Goal: Information Seeking & Learning: Learn about a topic

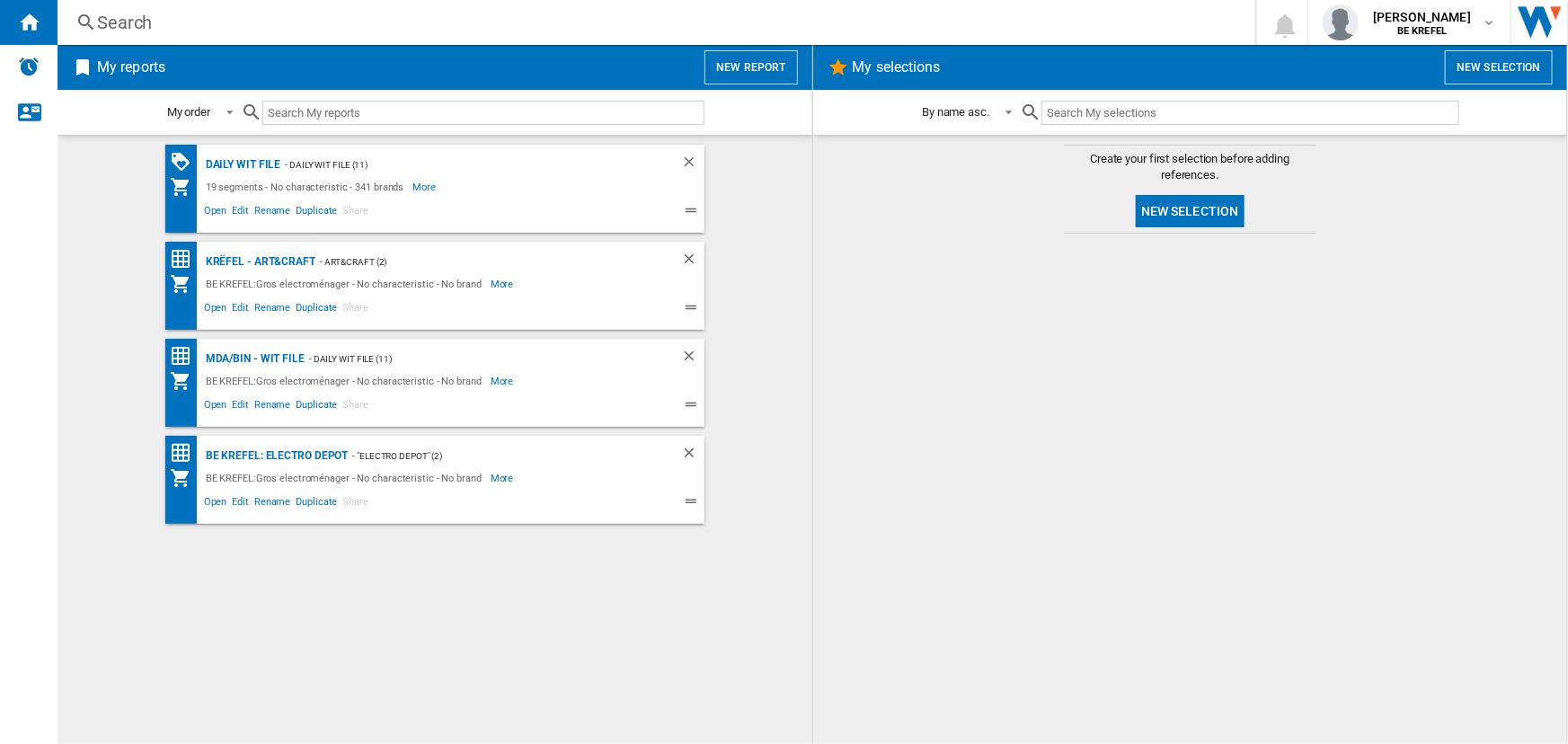
click at [301, 18] on div "Search" at bounding box center [653, 22] width 1112 height 25
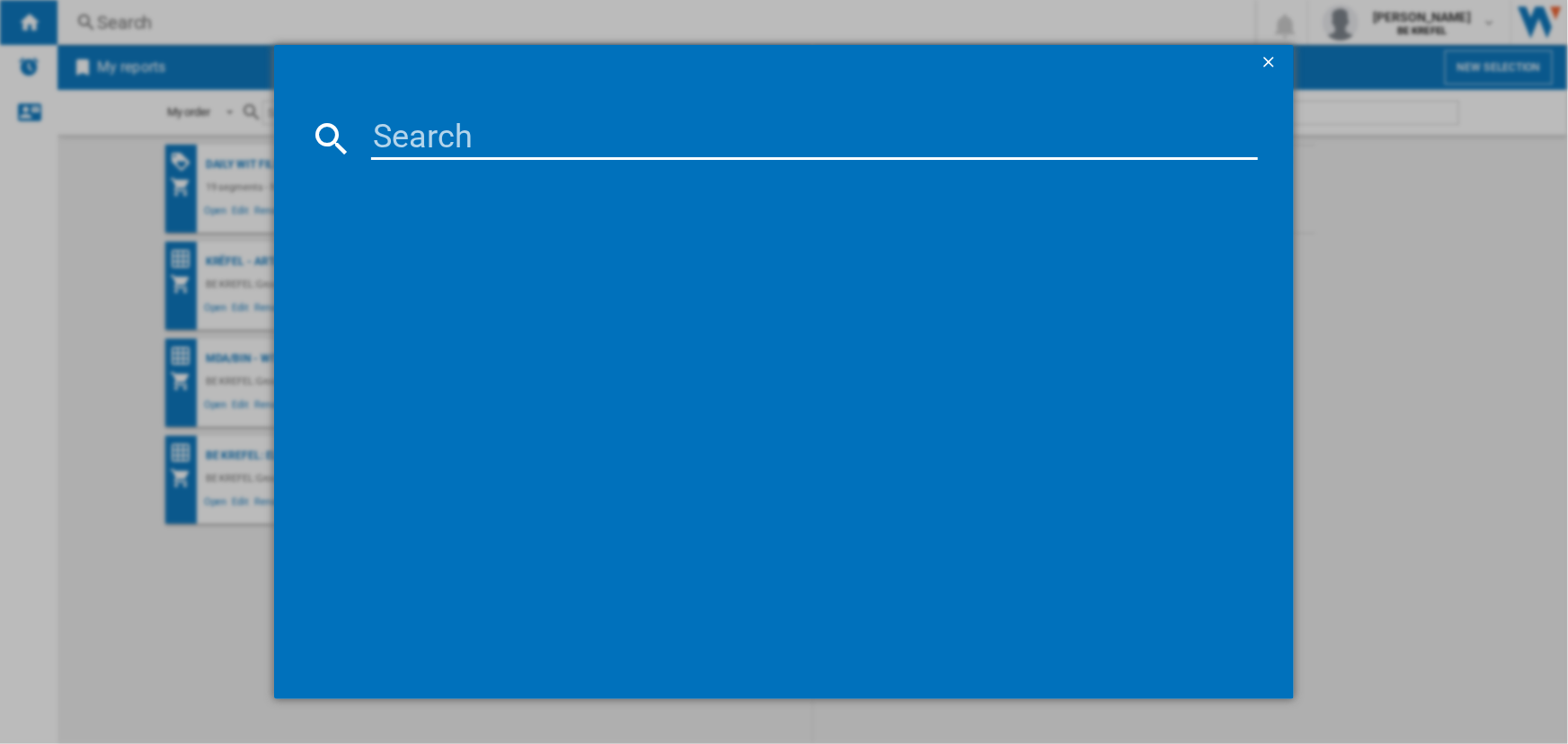
click at [434, 139] on input at bounding box center [814, 138] width 886 height 43
click at [498, 139] on input at bounding box center [814, 138] width 886 height 43
click at [72, 208] on div at bounding box center [784, 372] width 1568 height 744
click at [404, 160] on md-dialog-content at bounding box center [783, 390] width 1019 height 619
click at [393, 139] on input at bounding box center [814, 138] width 886 height 43
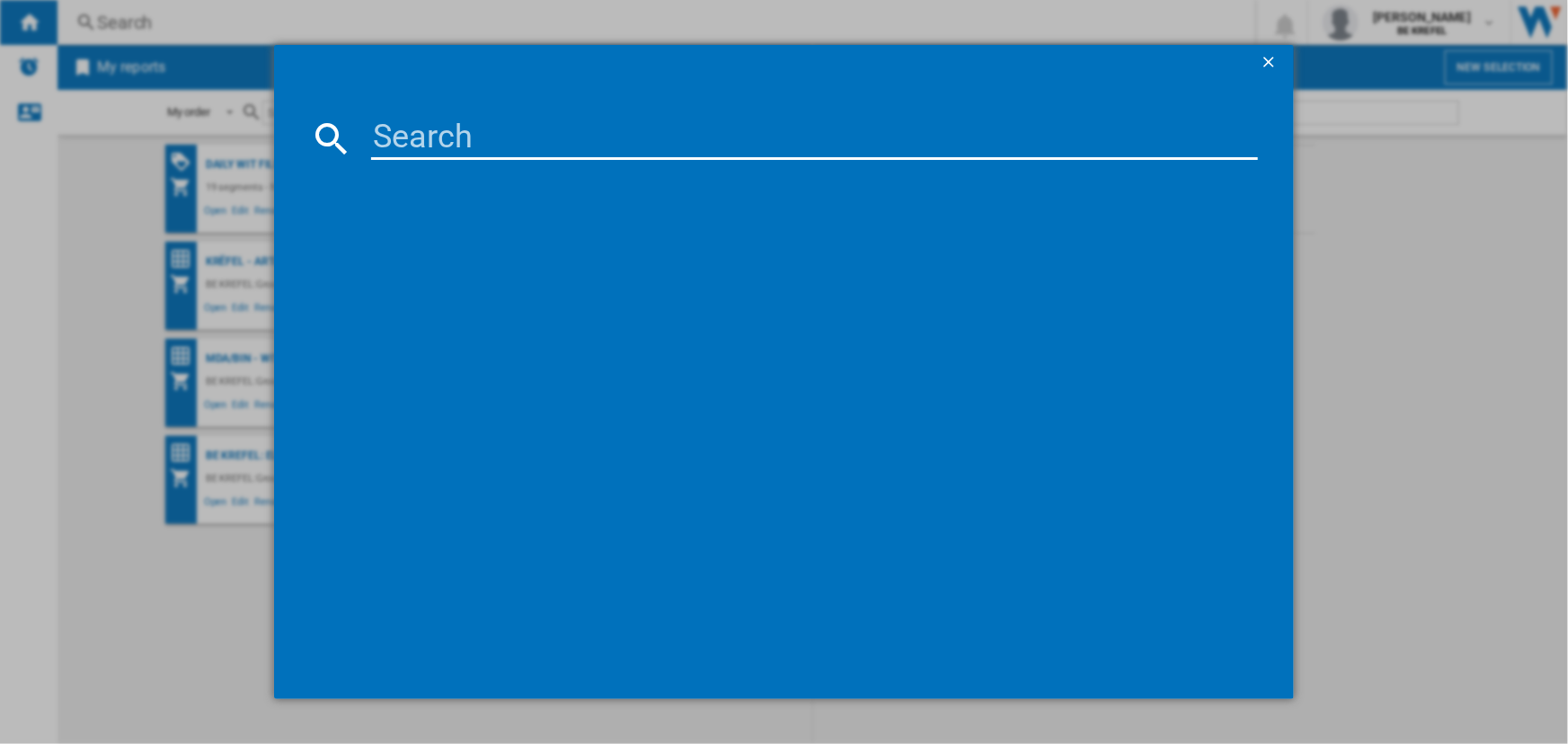
click at [410, 138] on input at bounding box center [814, 138] width 886 height 43
click at [58, 236] on div at bounding box center [784, 372] width 1568 height 744
click at [536, 152] on input at bounding box center [814, 138] width 886 height 43
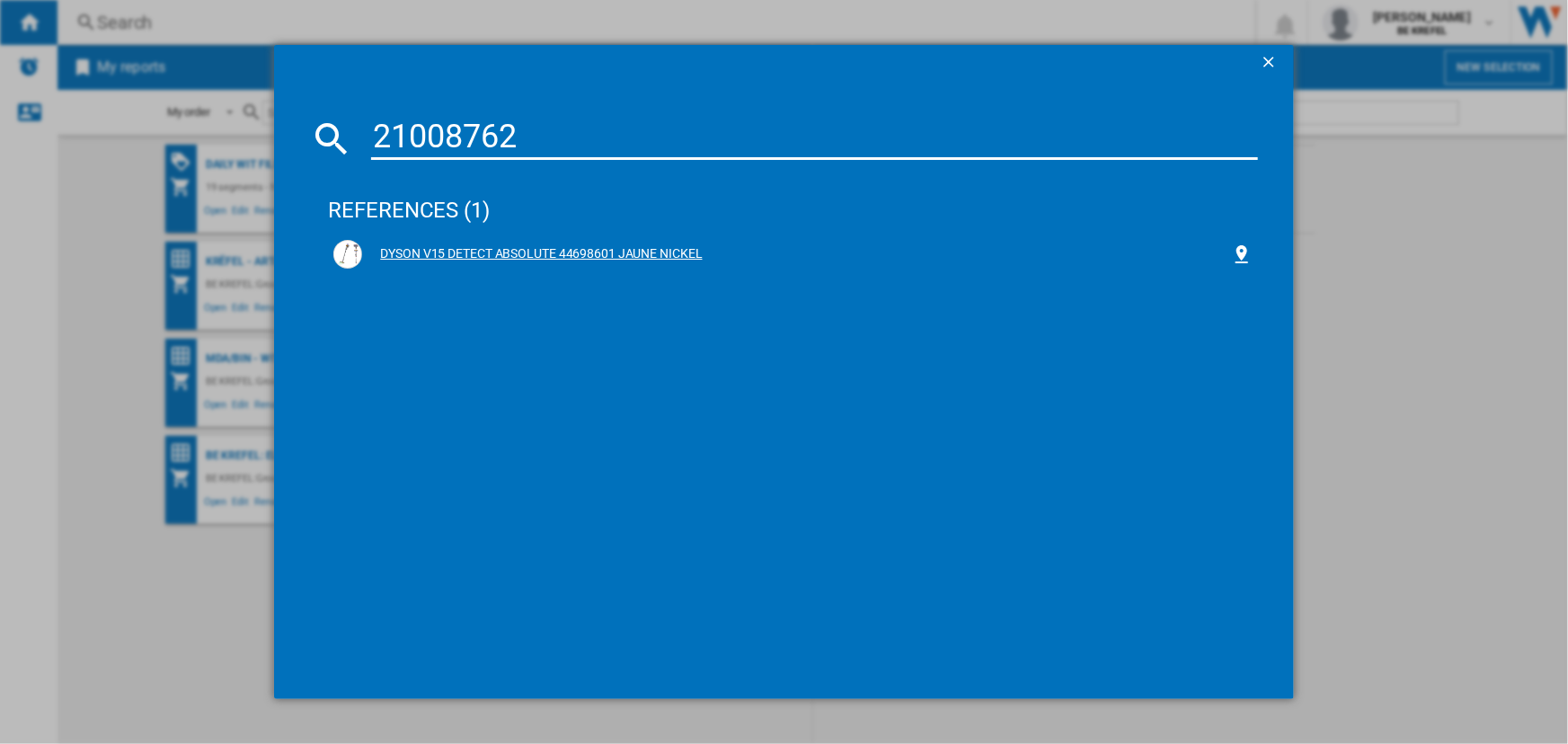
type input "21008762"
click at [504, 254] on div "DYSON V15 DETECT ABSOLUTE 44698601 JAUNE NICKEL" at bounding box center [795, 254] width 868 height 18
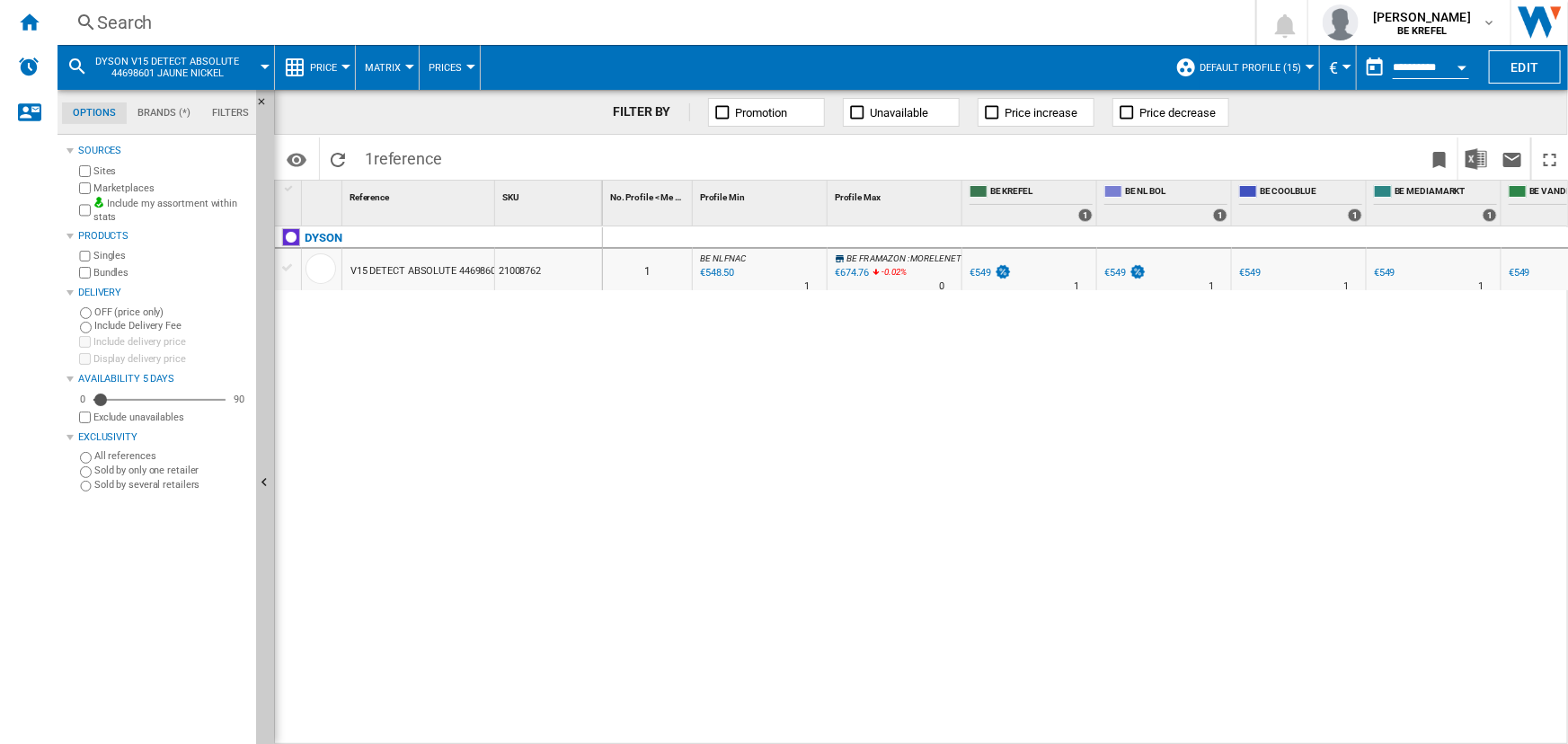
click at [351, 75] on md-menu "Price Price Price Matrix Price Ranking Analytics Base 100 Shared references Cov…" at bounding box center [315, 67] width 81 height 45
click at [345, 71] on button "Price" at bounding box center [328, 67] width 36 height 45
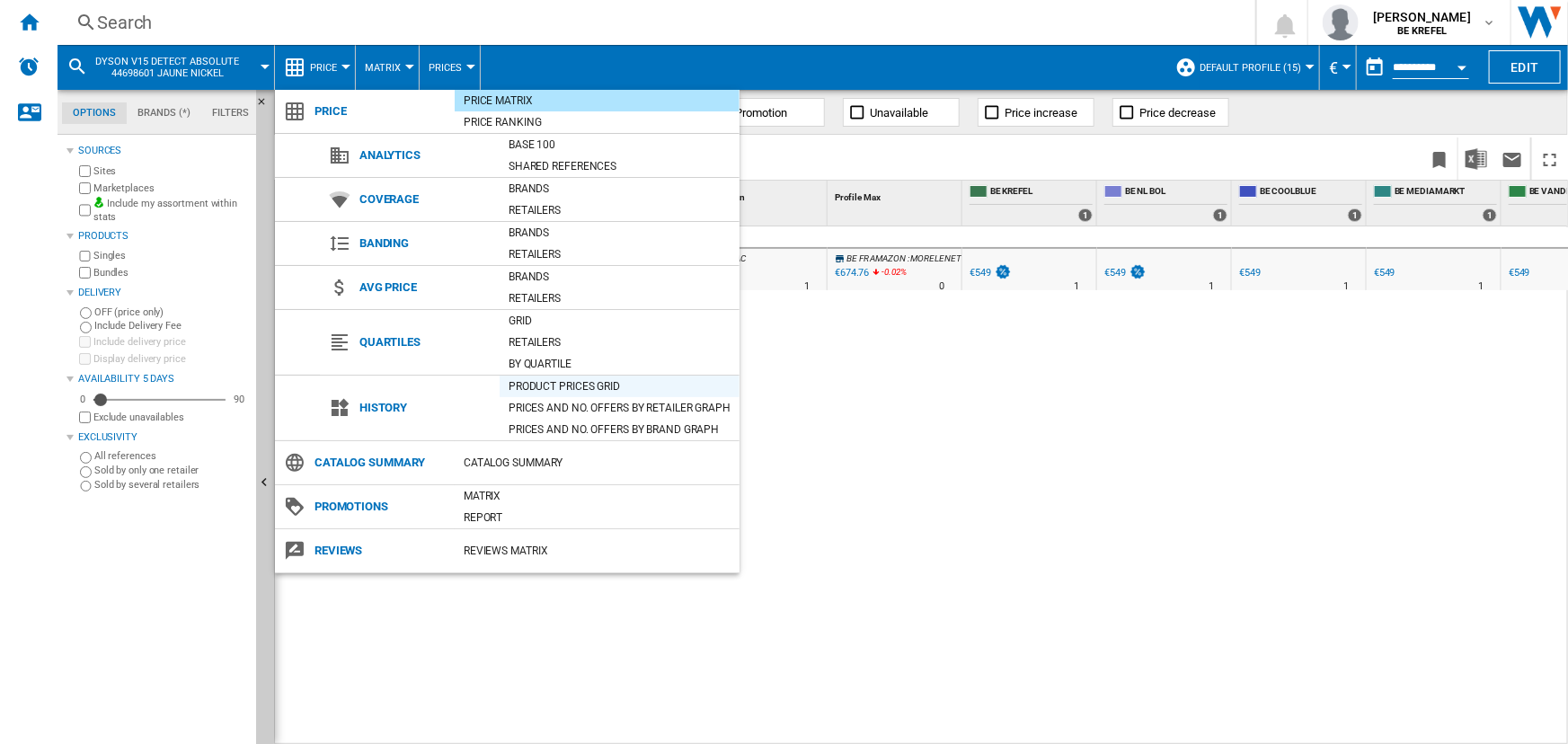
click at [557, 379] on div "Product prices grid" at bounding box center [620, 386] width 239 height 18
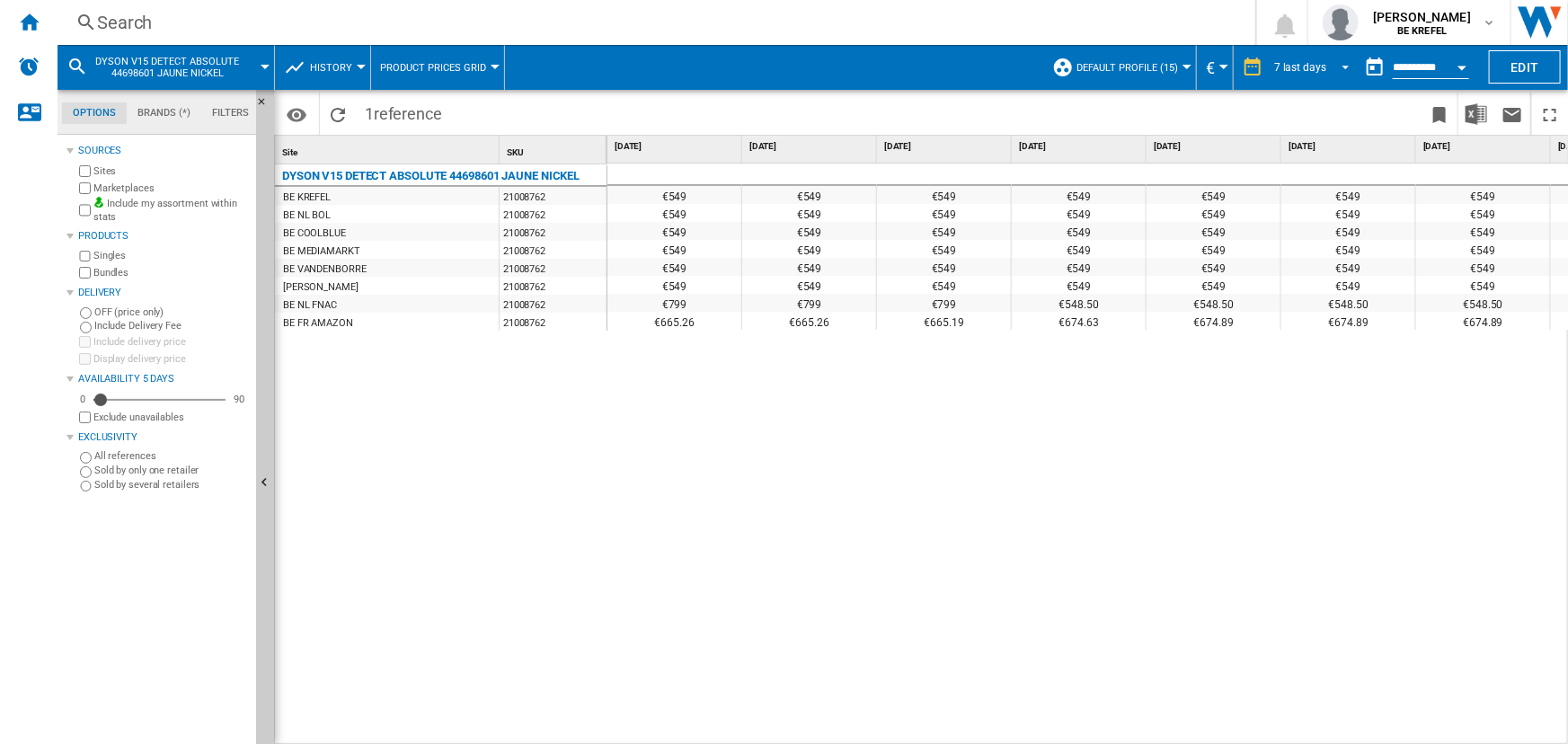
click at [1285, 67] on div "7 last days" at bounding box center [1300, 67] width 52 height 12
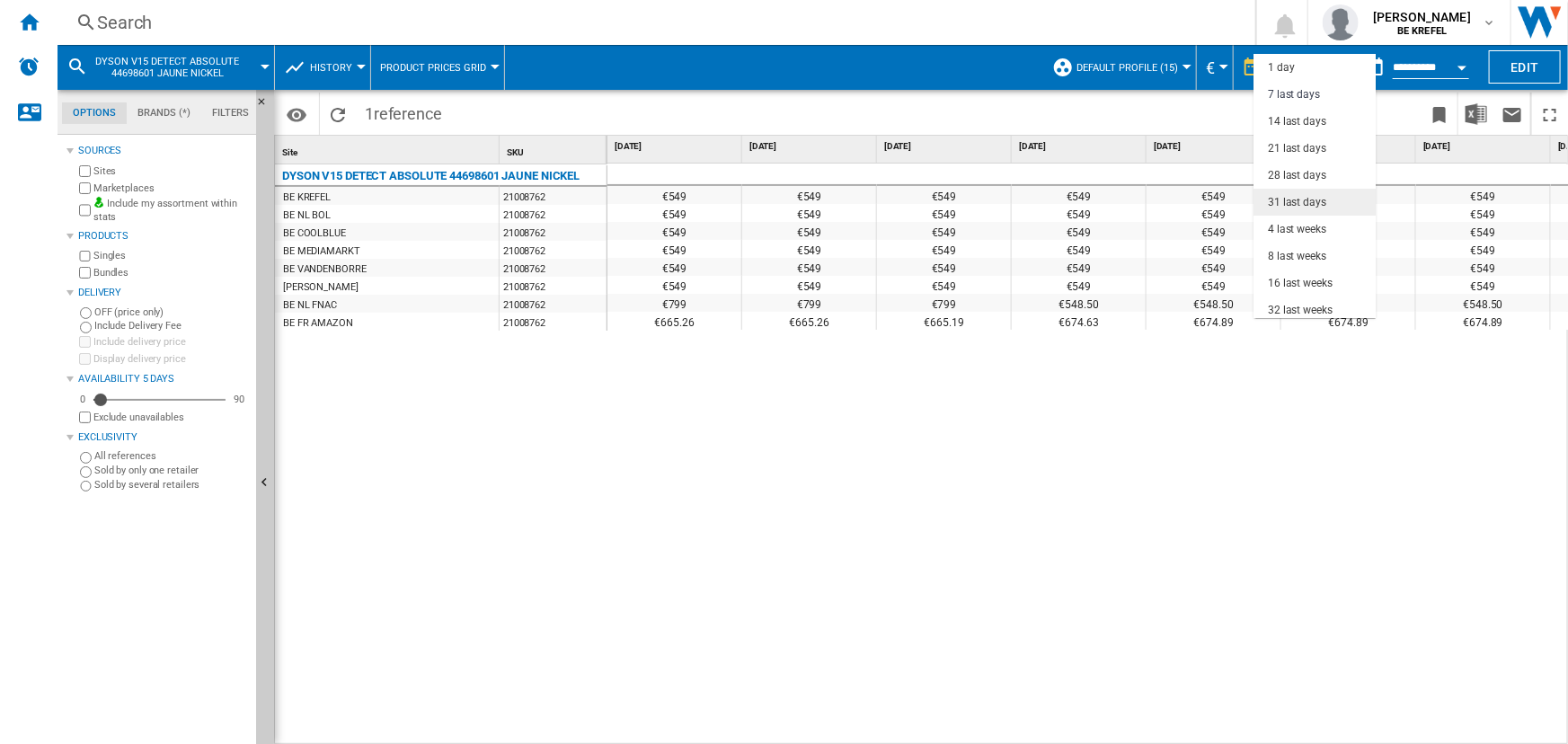
scroll to position [27, 0]
click at [1294, 143] on div "28 last days" at bounding box center [1296, 148] width 58 height 15
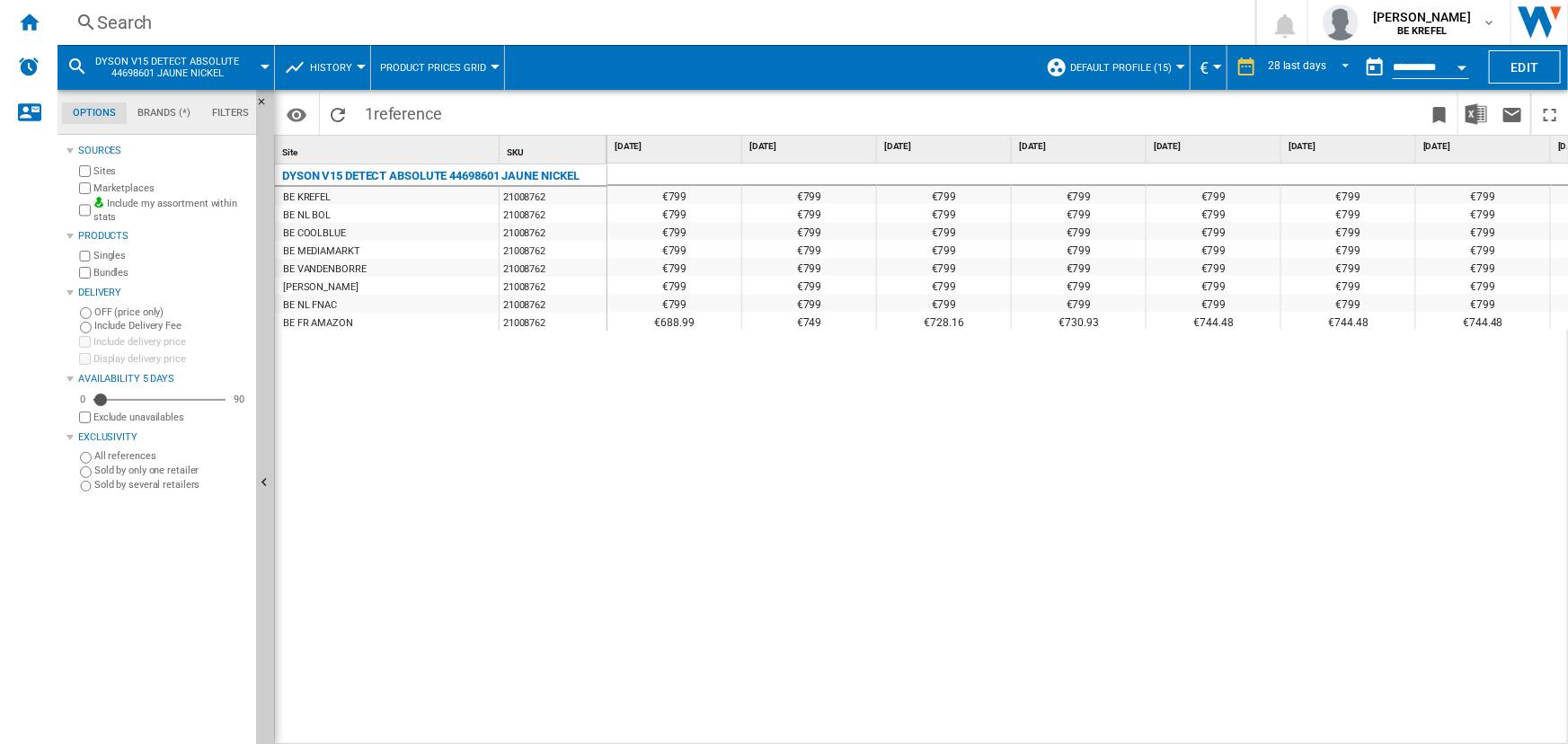
drag, startPoint x: 644, startPoint y: 193, endPoint x: 682, endPoint y: 305, distance: 118.3
click at [668, 327] on div "€688.99" at bounding box center [674, 320] width 134 height 18
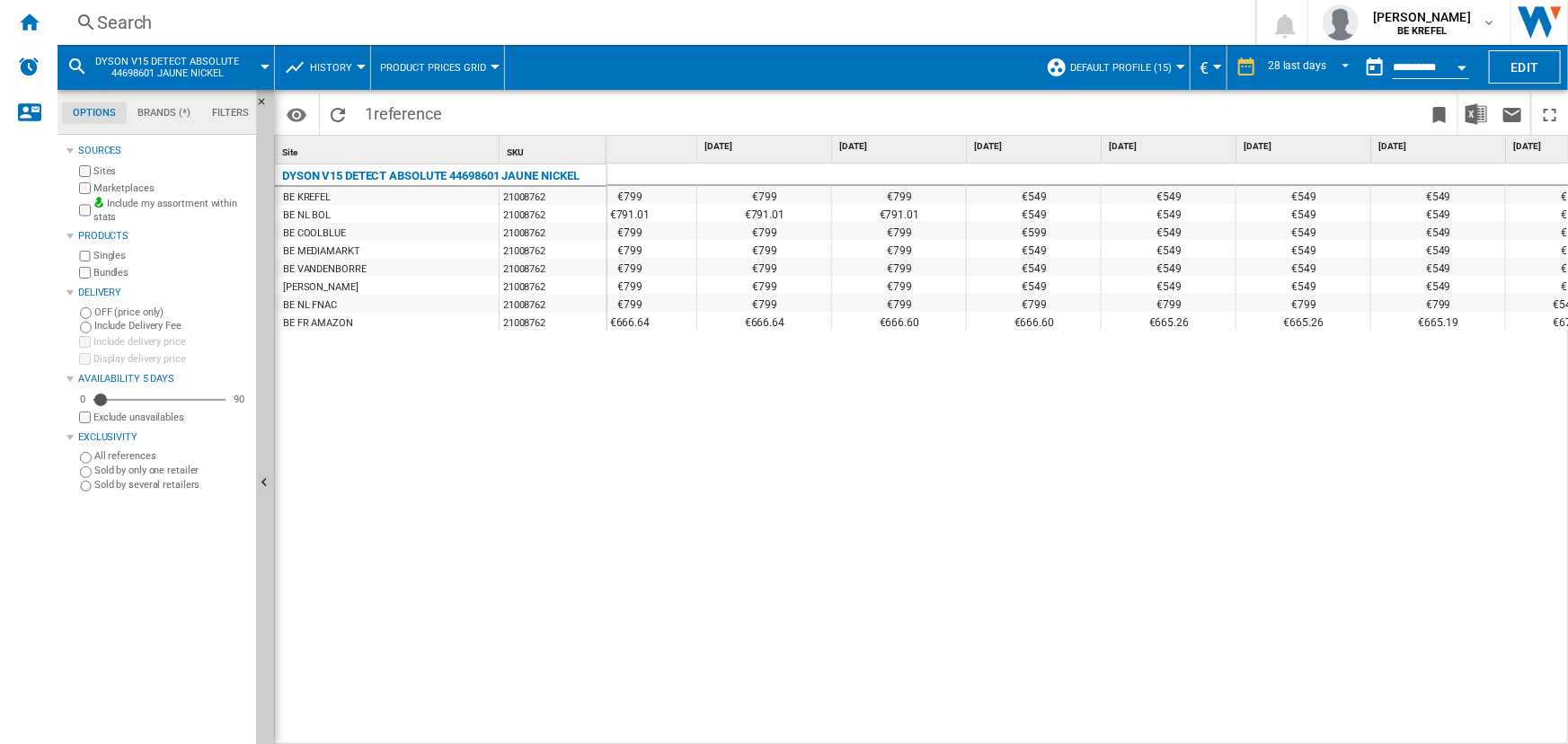
drag, startPoint x: 1147, startPoint y: 322, endPoint x: 1204, endPoint y: 322, distance: 57.0
click at [1204, 322] on div "€665.26" at bounding box center [1168, 320] width 134 height 18
drag, startPoint x: 873, startPoint y: 320, endPoint x: 909, endPoint y: 324, distance: 36.2
click at [909, 324] on div "€666.60" at bounding box center [899, 320] width 134 height 18
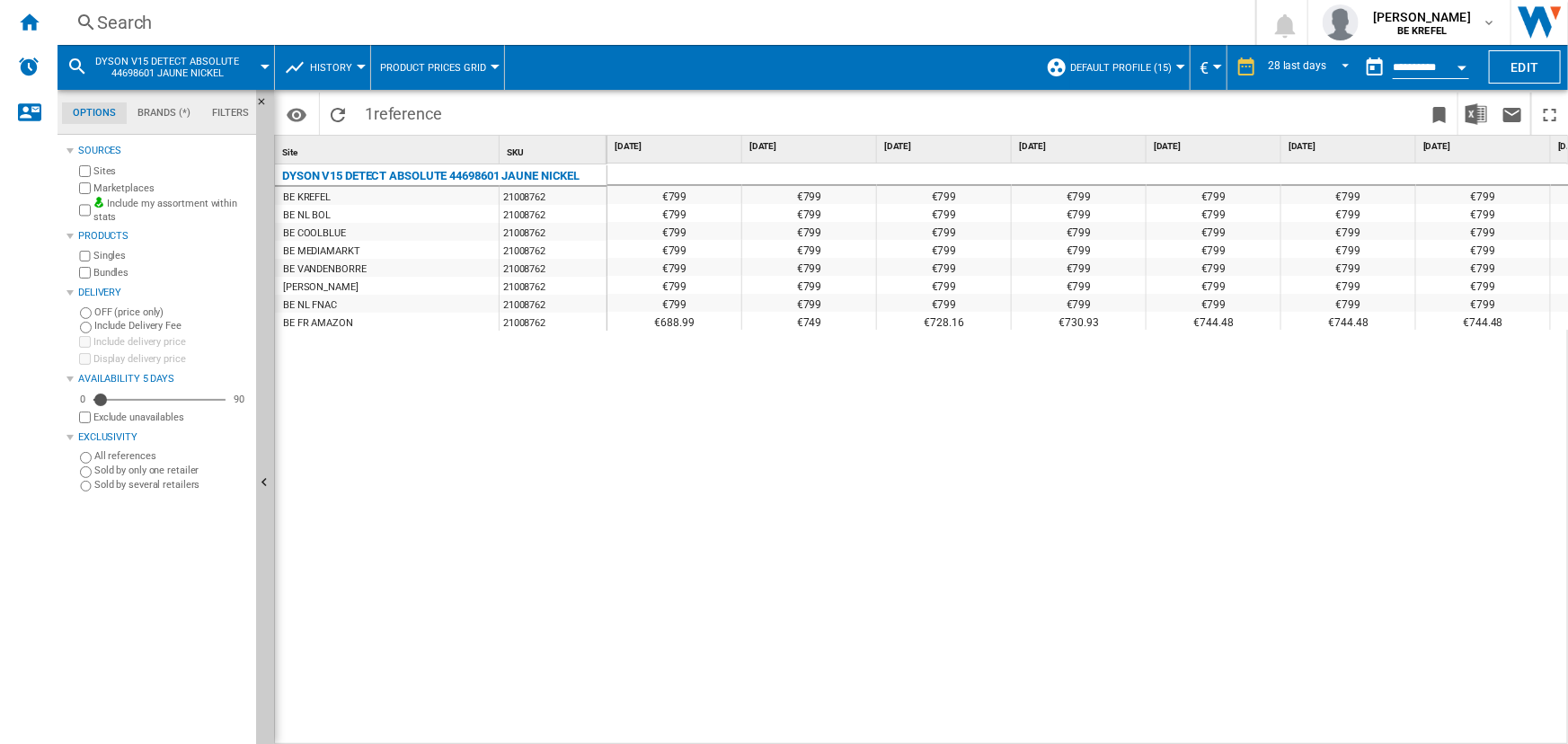
drag, startPoint x: 652, startPoint y: 188, endPoint x: 701, endPoint y: 312, distance: 133.3
click at [350, 17] on div "Search" at bounding box center [653, 22] width 1112 height 25
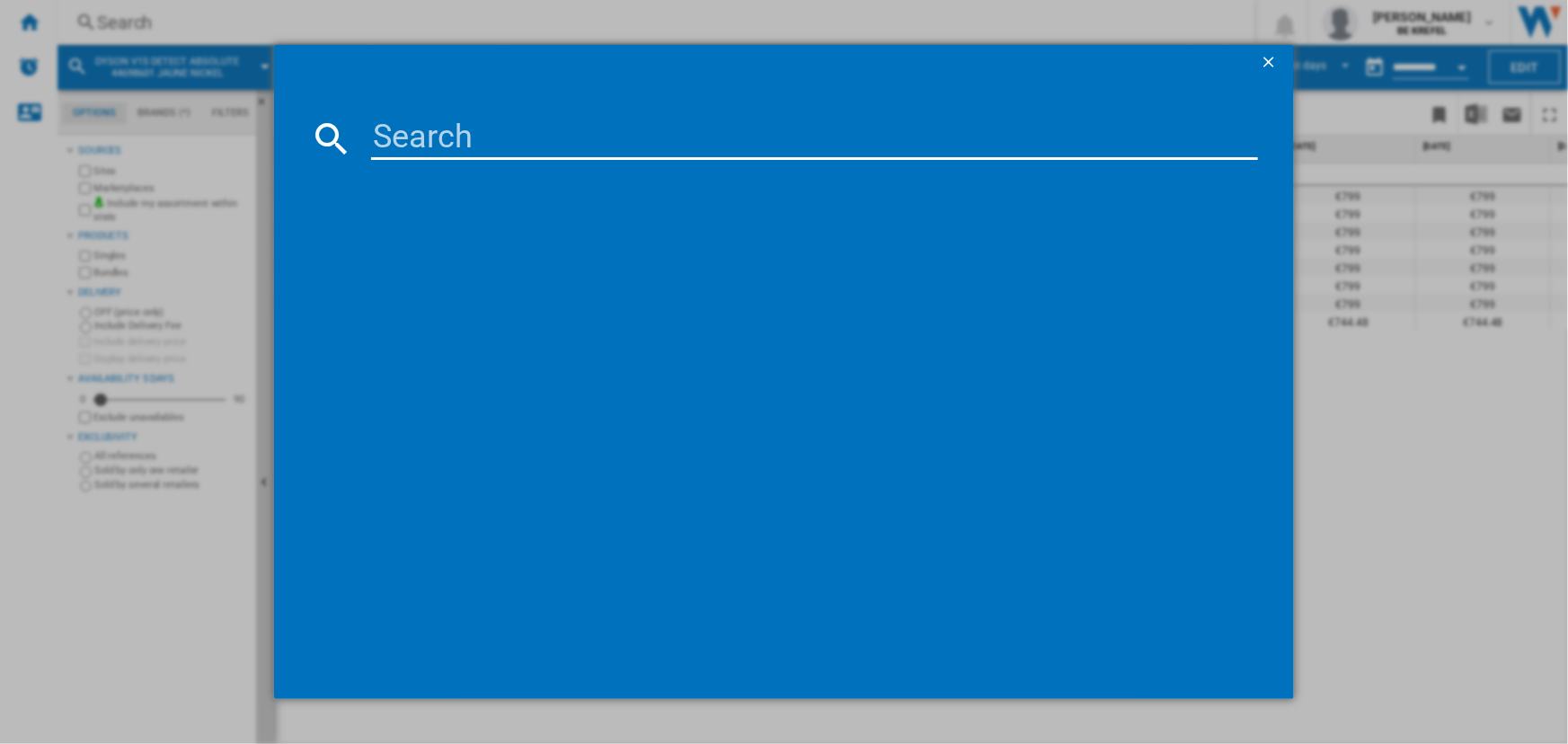
click at [454, 128] on input at bounding box center [814, 138] width 886 height 43
drag, startPoint x: 480, startPoint y: 141, endPoint x: 587, endPoint y: 144, distance: 107.0
click at [587, 144] on input "21008959" at bounding box center [814, 138] width 886 height 43
type input "21008764"
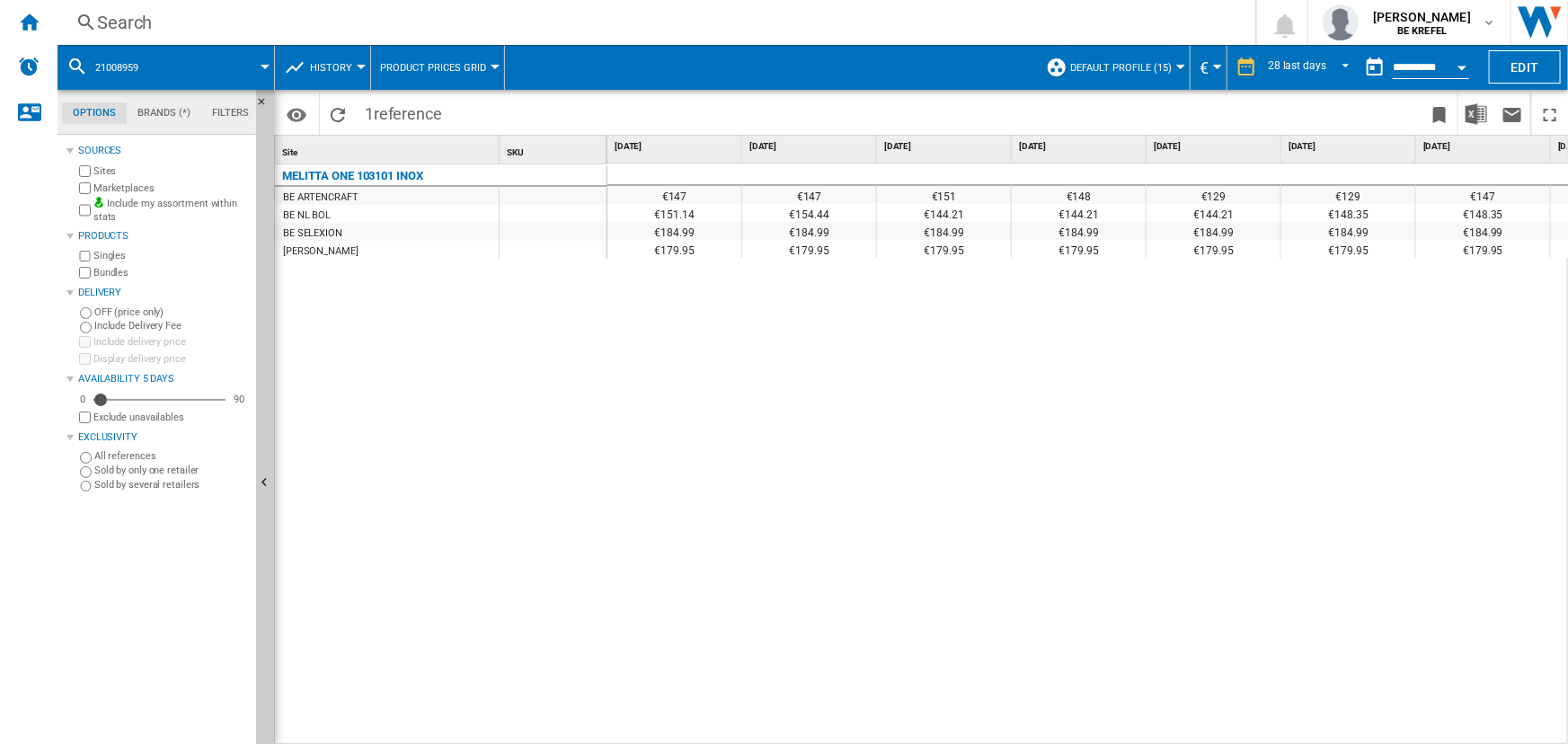
click at [208, 26] on div "Search" at bounding box center [653, 22] width 1112 height 25
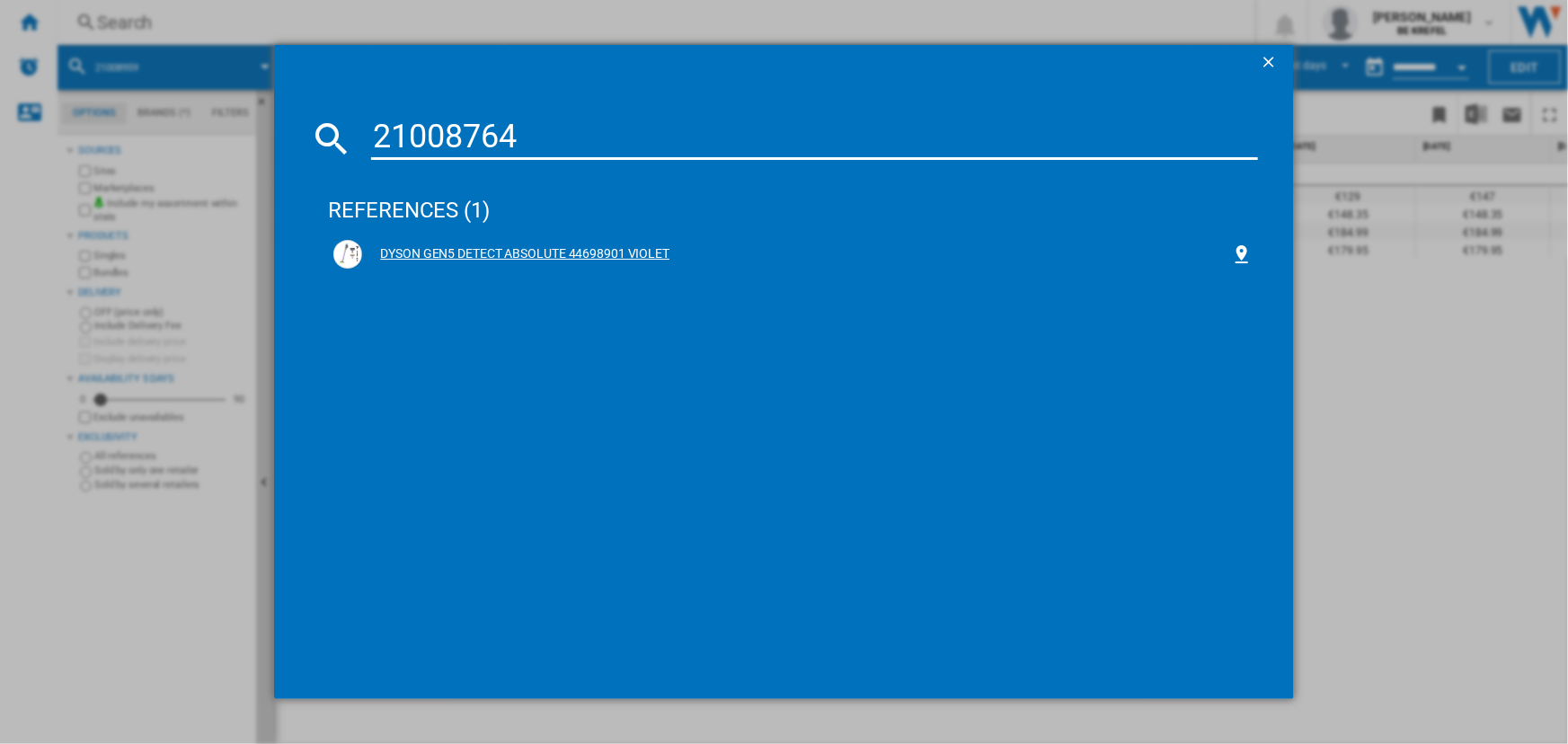
type input "21008764"
click at [510, 246] on div "DYSON GEN5 DETECT ABSOLUTE 44698901 VIOLET" at bounding box center [795, 254] width 868 height 18
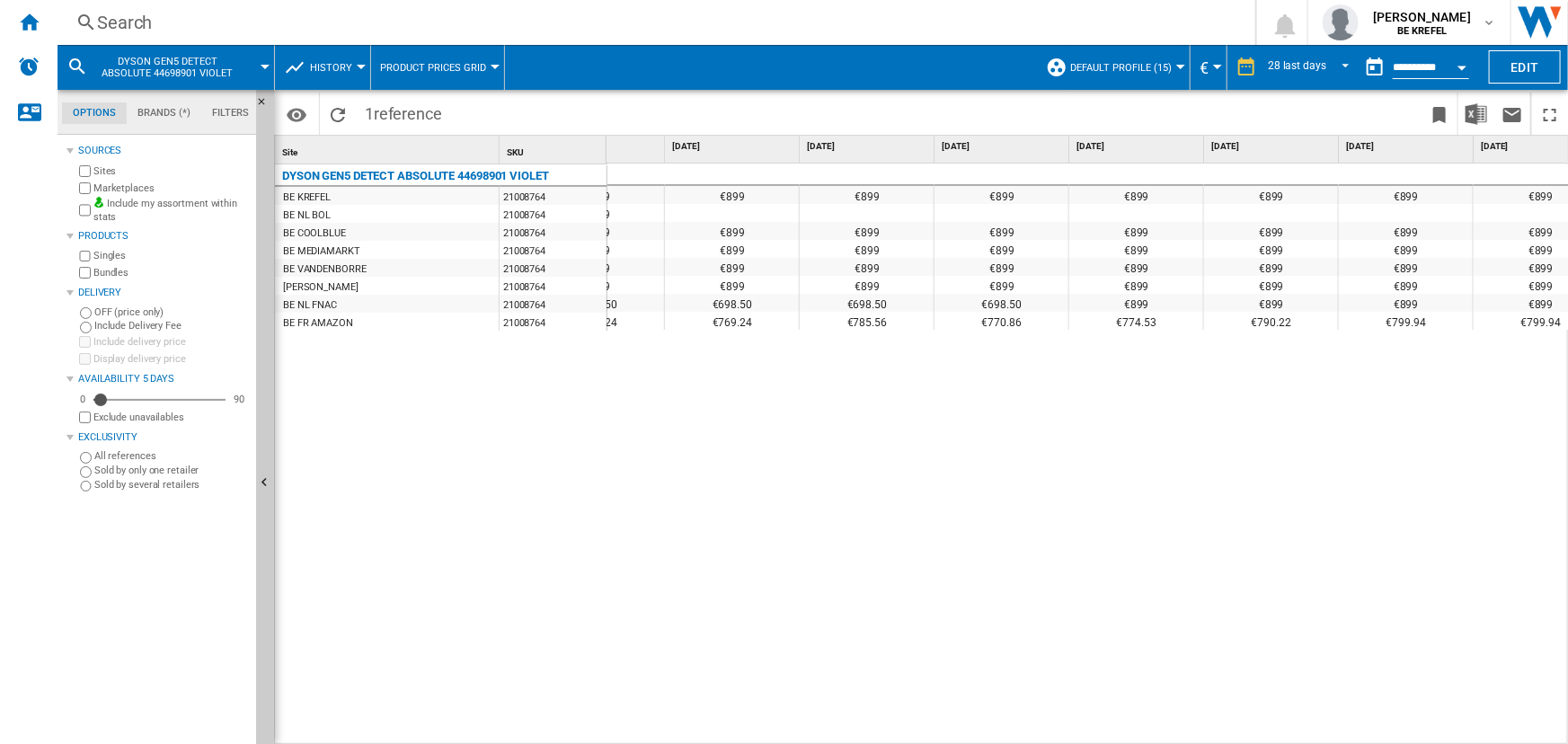
drag, startPoint x: 704, startPoint y: 318, endPoint x: 749, endPoint y: 322, distance: 45.2
click at [749, 322] on div "€769.24" at bounding box center [732, 320] width 134 height 18
click at [1294, 726] on div "€699 €699 €699 €699 €699 €699 €699 €699 €699 €699 €699 €699 €699 €699 €699 €699…" at bounding box center [1088, 454] width 963 height 582
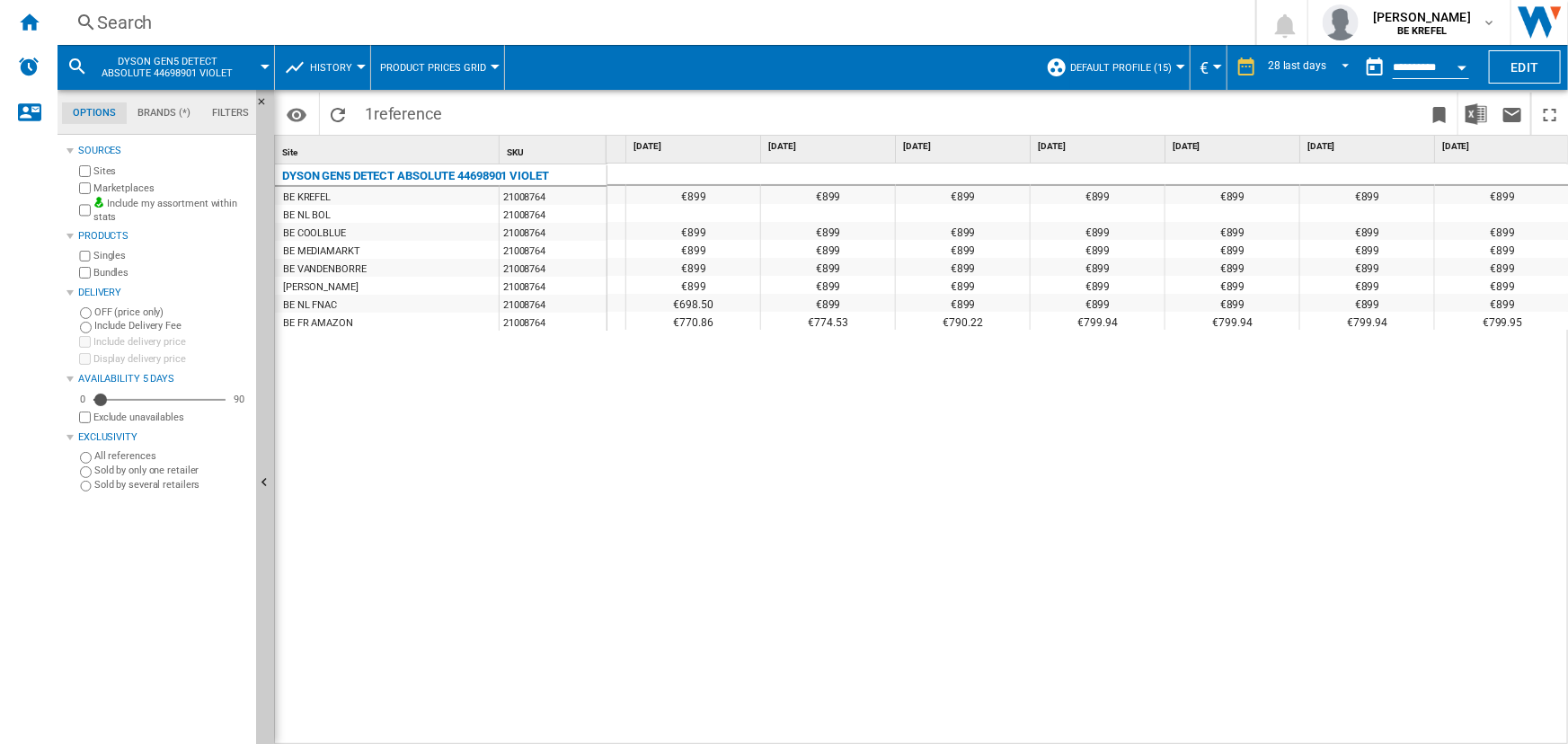
drag, startPoint x: 1338, startPoint y: 306, endPoint x: 1510, endPoint y: 315, distance: 172.2
click at [333, 30] on div "Search" at bounding box center [653, 22] width 1112 height 25
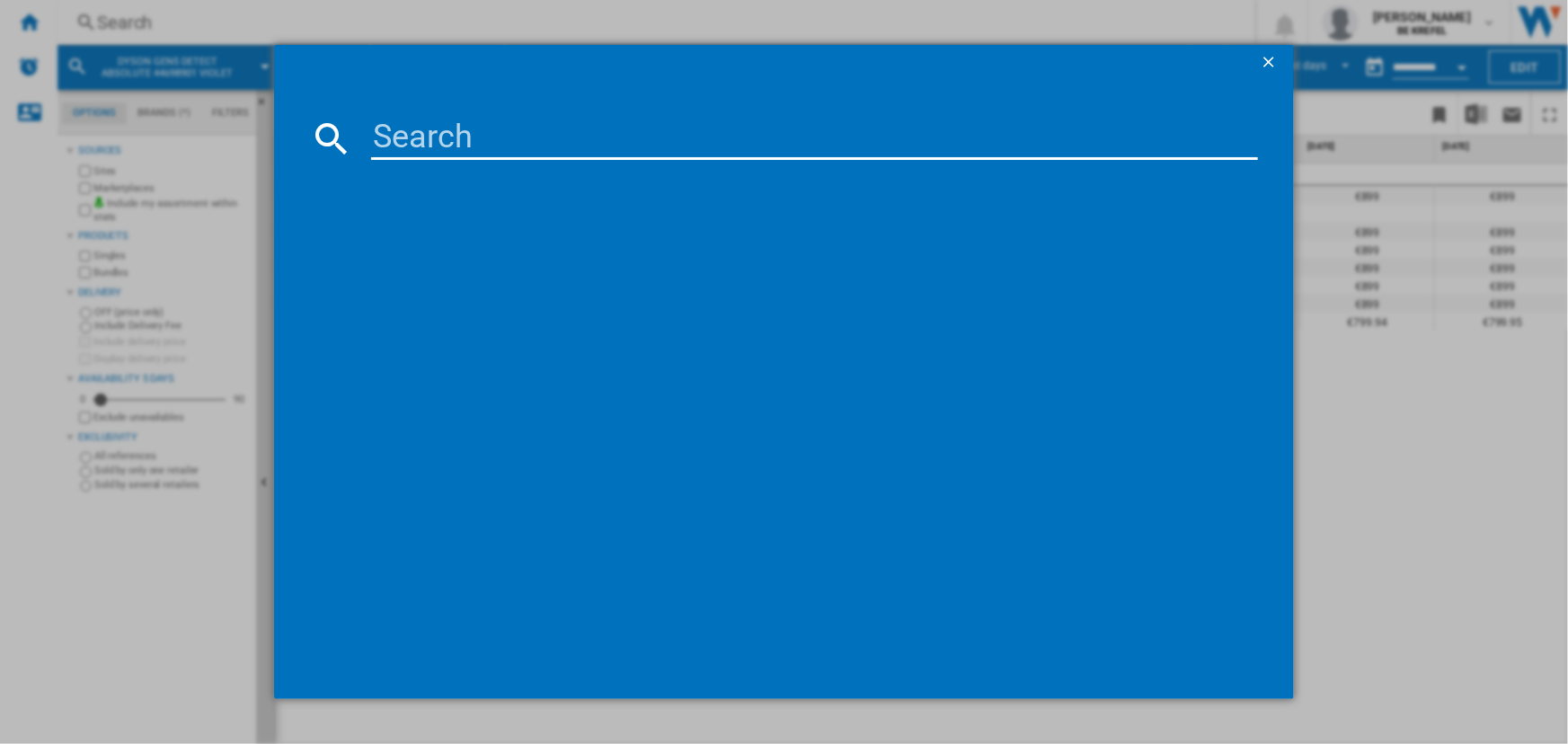
click at [457, 133] on input at bounding box center [814, 138] width 886 height 43
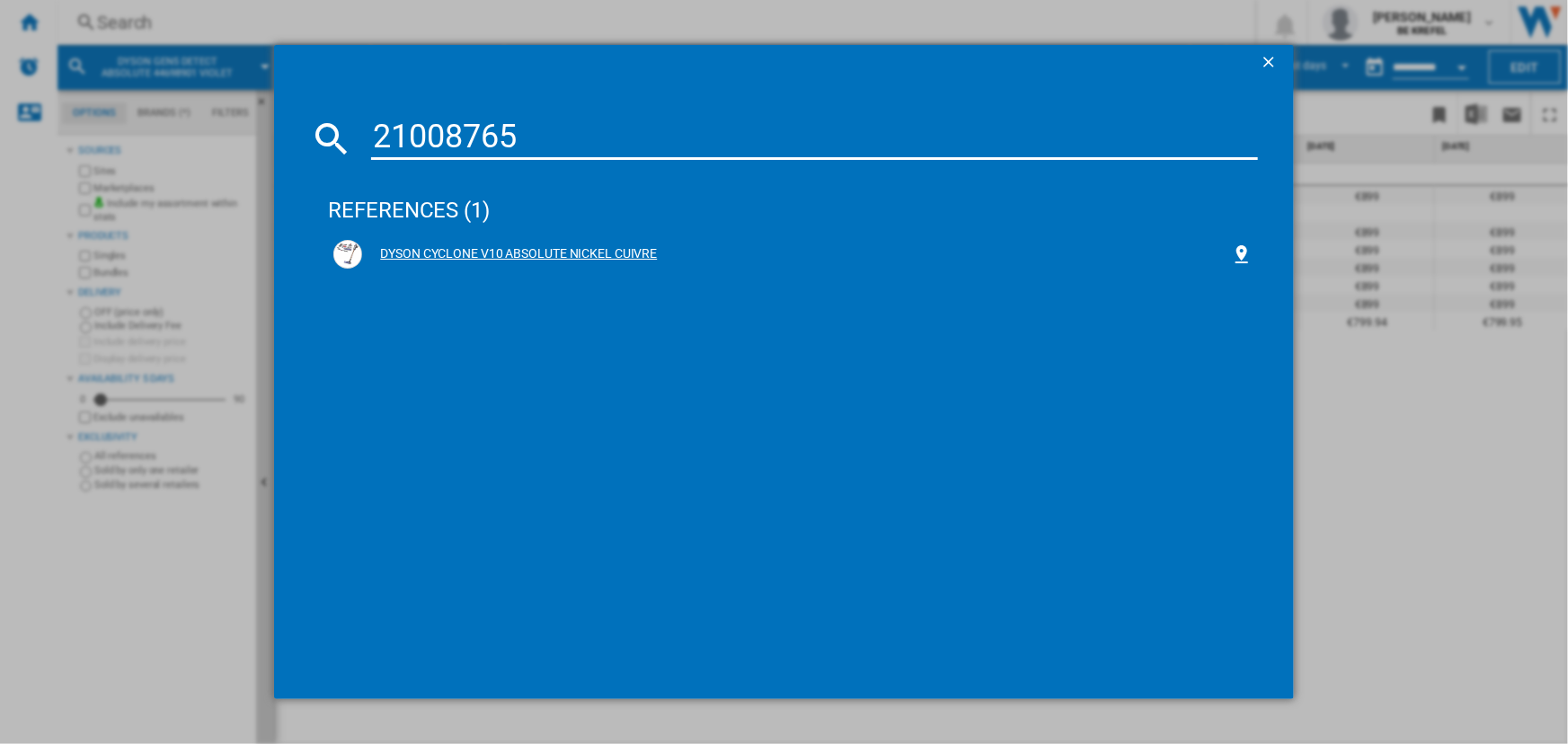
type input "21008765"
click at [546, 246] on div "DYSON CYCLONE V10 ABSOLUTE NICKEL CUIVRE" at bounding box center [795, 254] width 868 height 18
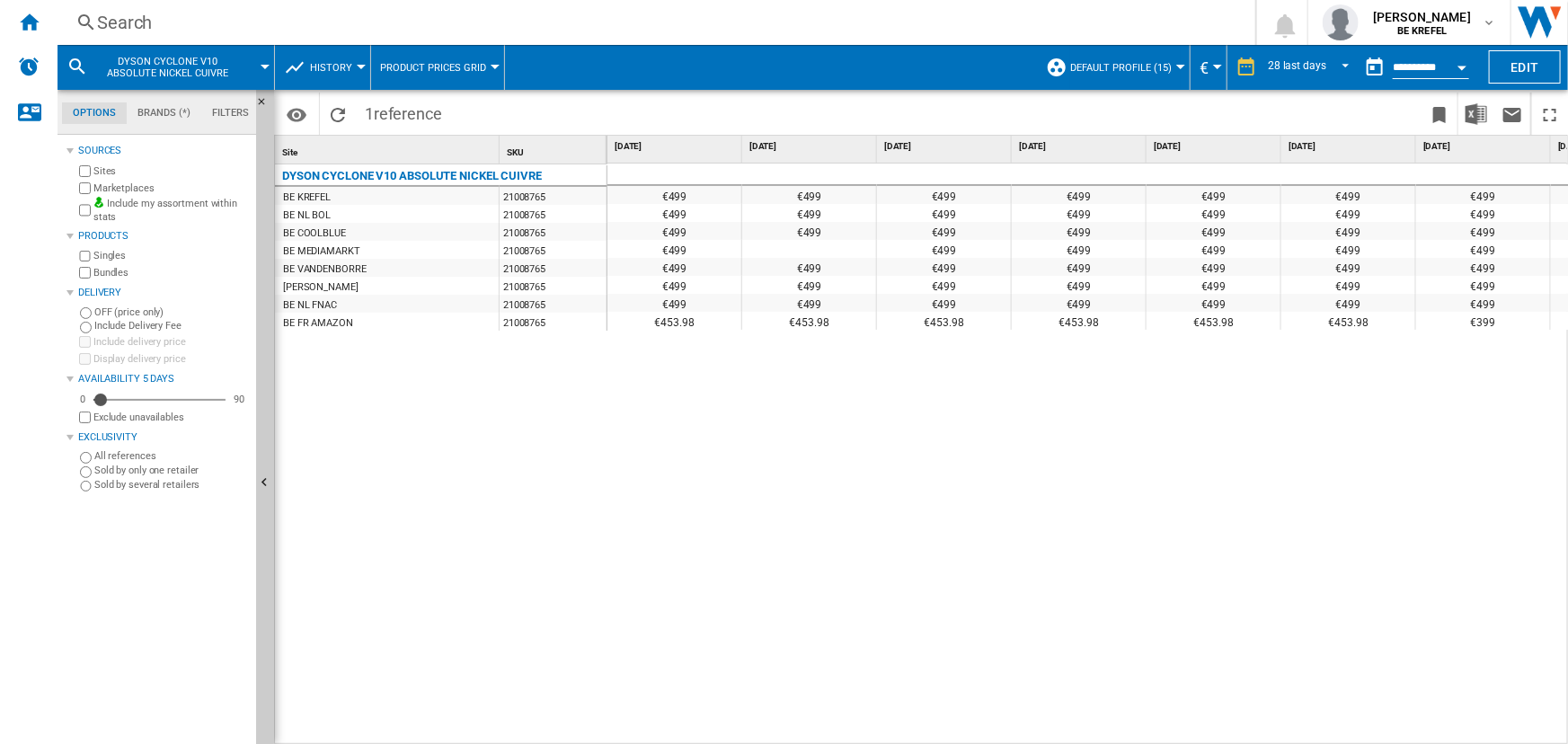
drag, startPoint x: 638, startPoint y: 195, endPoint x: 845, endPoint y: 225, distance: 209.2
drag, startPoint x: 654, startPoint y: 194, endPoint x: 705, endPoint y: 305, distance: 122.2
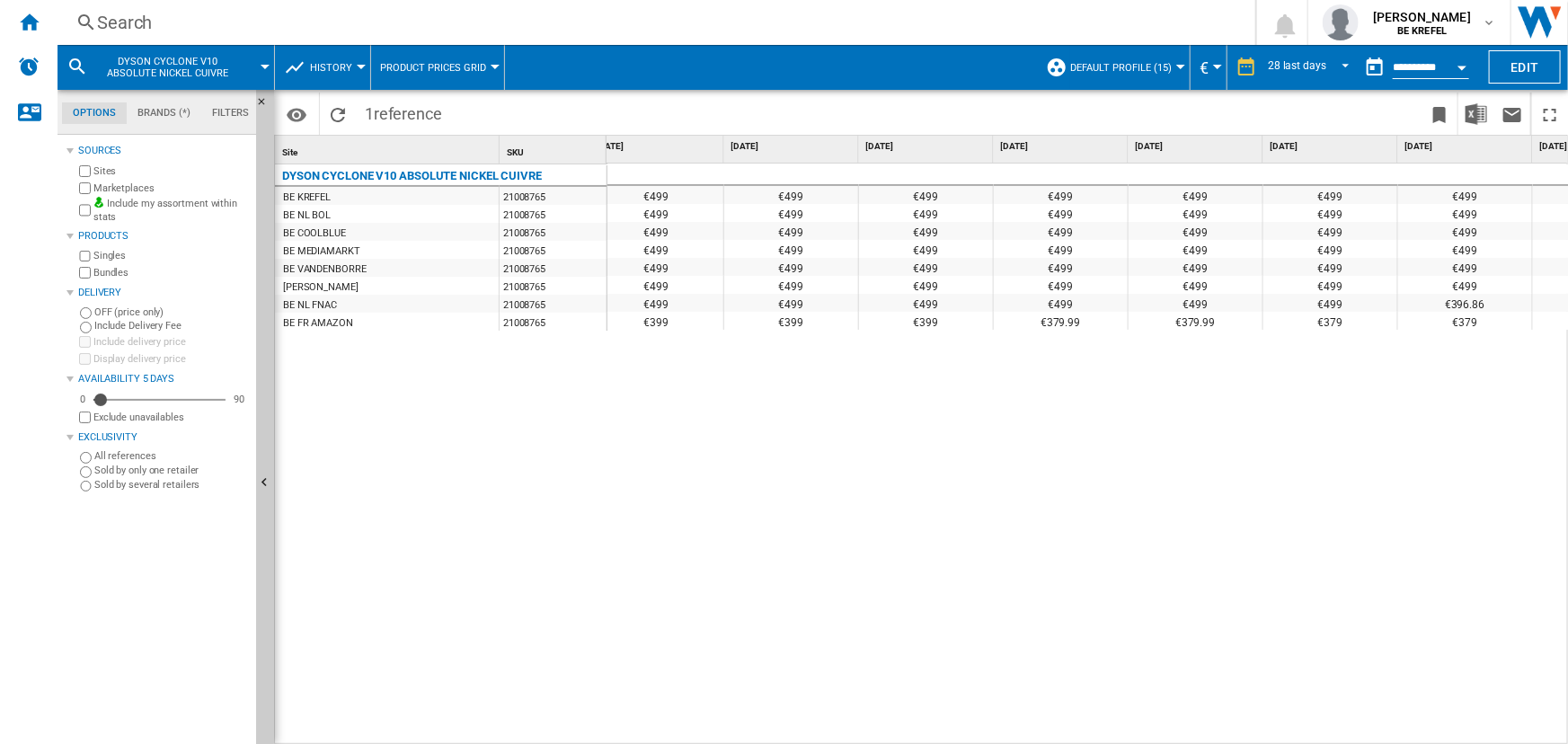
click at [1145, 733] on div "€499 €499 €499 €499 €499 €499 €499 €499 €499 €499 €499 €499 €499 €499 €499 €499…" at bounding box center [1088, 454] width 963 height 582
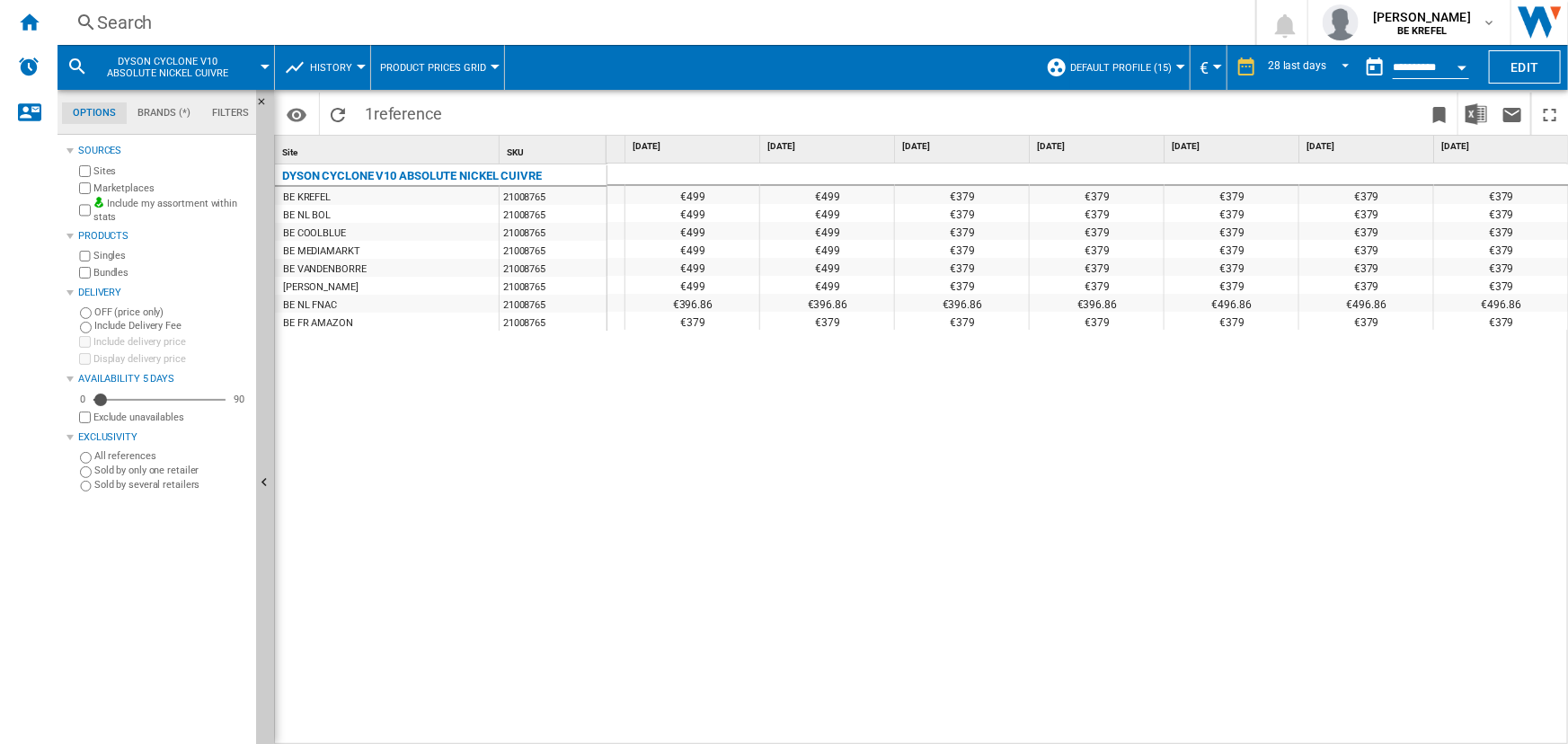
drag, startPoint x: 940, startPoint y: 193, endPoint x: 971, endPoint y: 270, distance: 83.0
click at [972, 249] on div "€499 €499 €499 €499 €499 €499 €499 €499 €499 €499 €499 €499 €499 €499 €499 €499…" at bounding box center [153, 244] width 3909 height 162
click at [1352, 215] on div "€379" at bounding box center [1367, 213] width 134 height 18
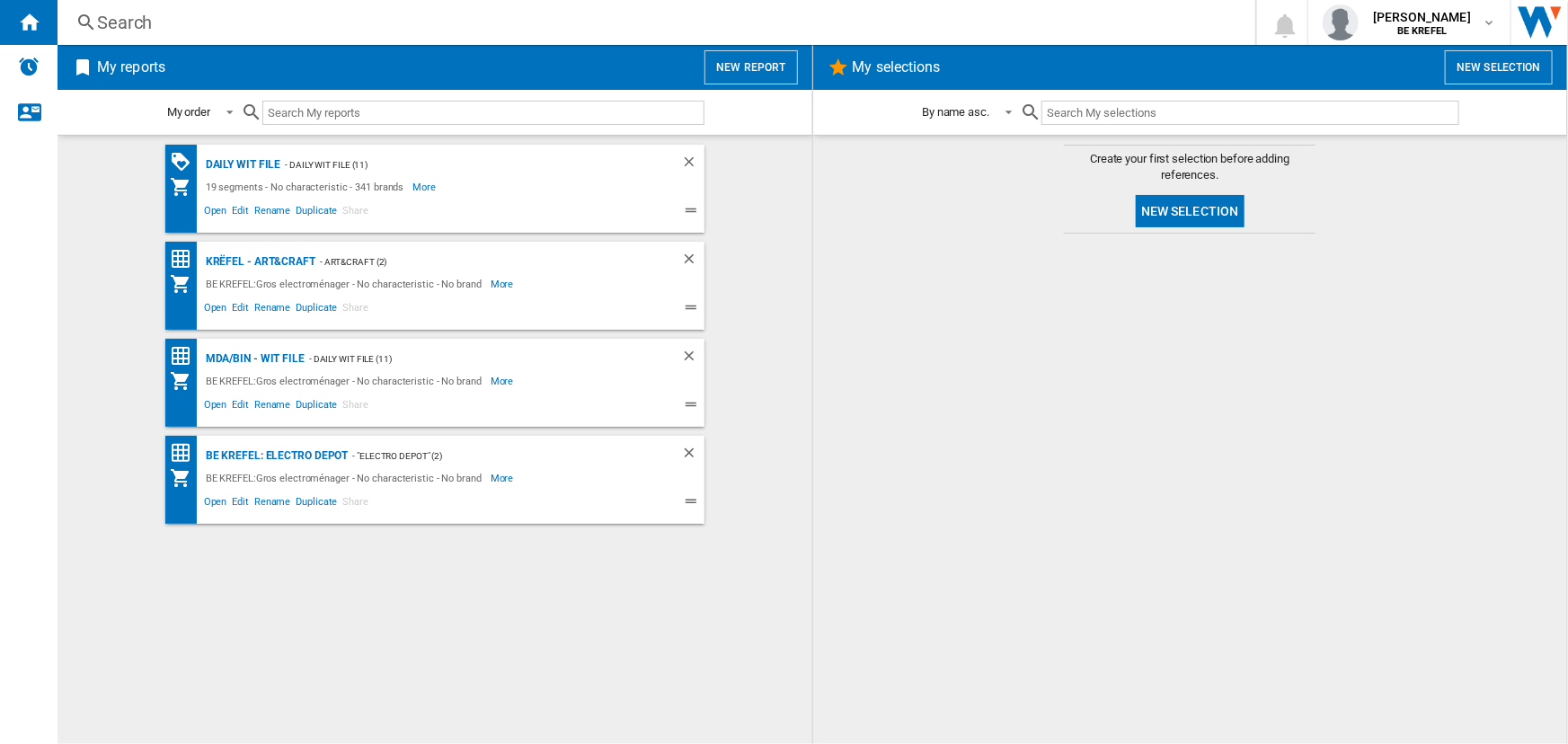
click at [192, 23] on div "Search" at bounding box center [653, 22] width 1112 height 25
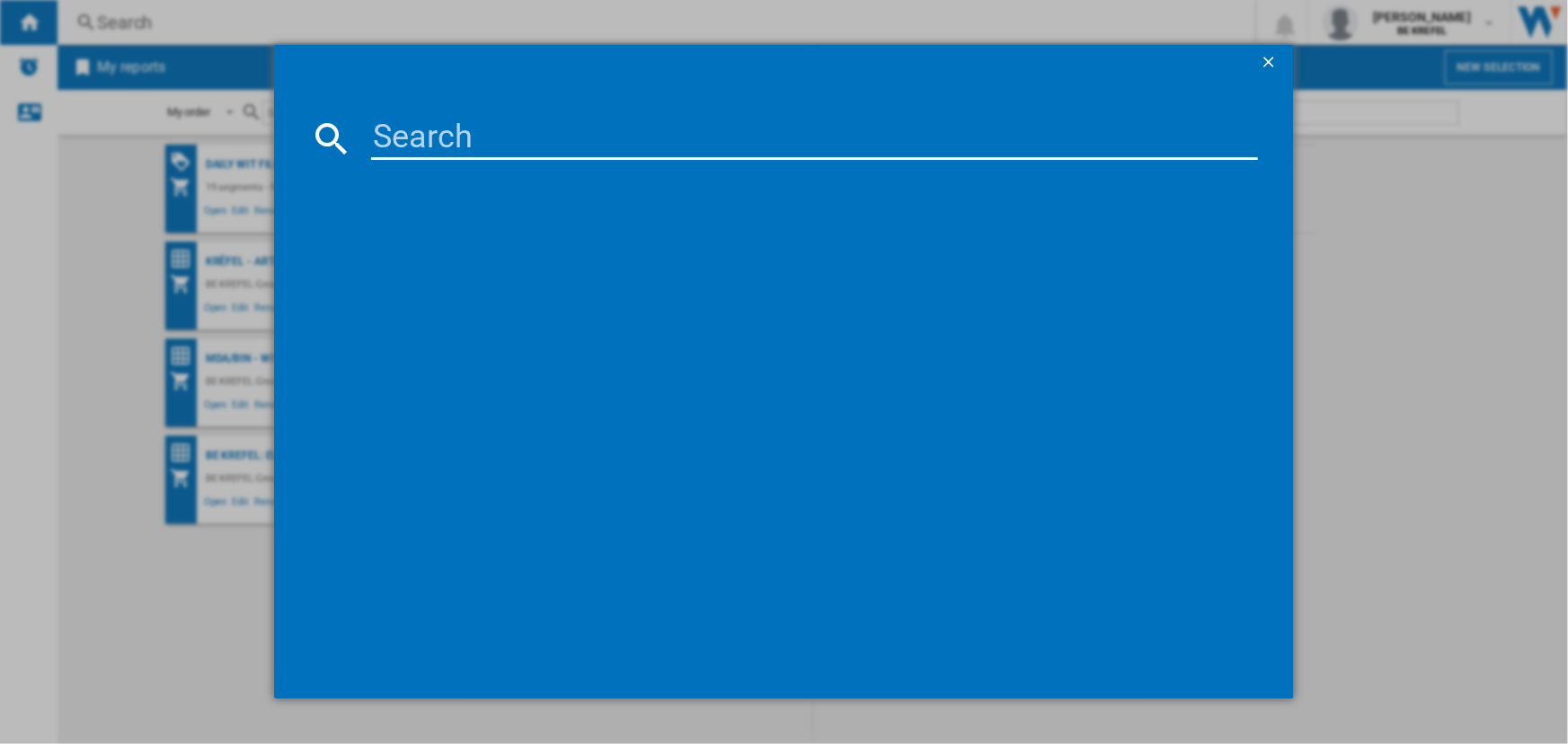
click at [408, 145] on input at bounding box center [814, 138] width 886 height 43
drag, startPoint x: 457, startPoint y: 144, endPoint x: 532, endPoint y: 144, distance: 75.0
click at [532, 144] on input "21008762" at bounding box center [814, 138] width 886 height 43
click at [493, 135] on input "21008762" at bounding box center [814, 138] width 886 height 43
click at [445, 143] on input "21008762" at bounding box center [814, 138] width 886 height 43
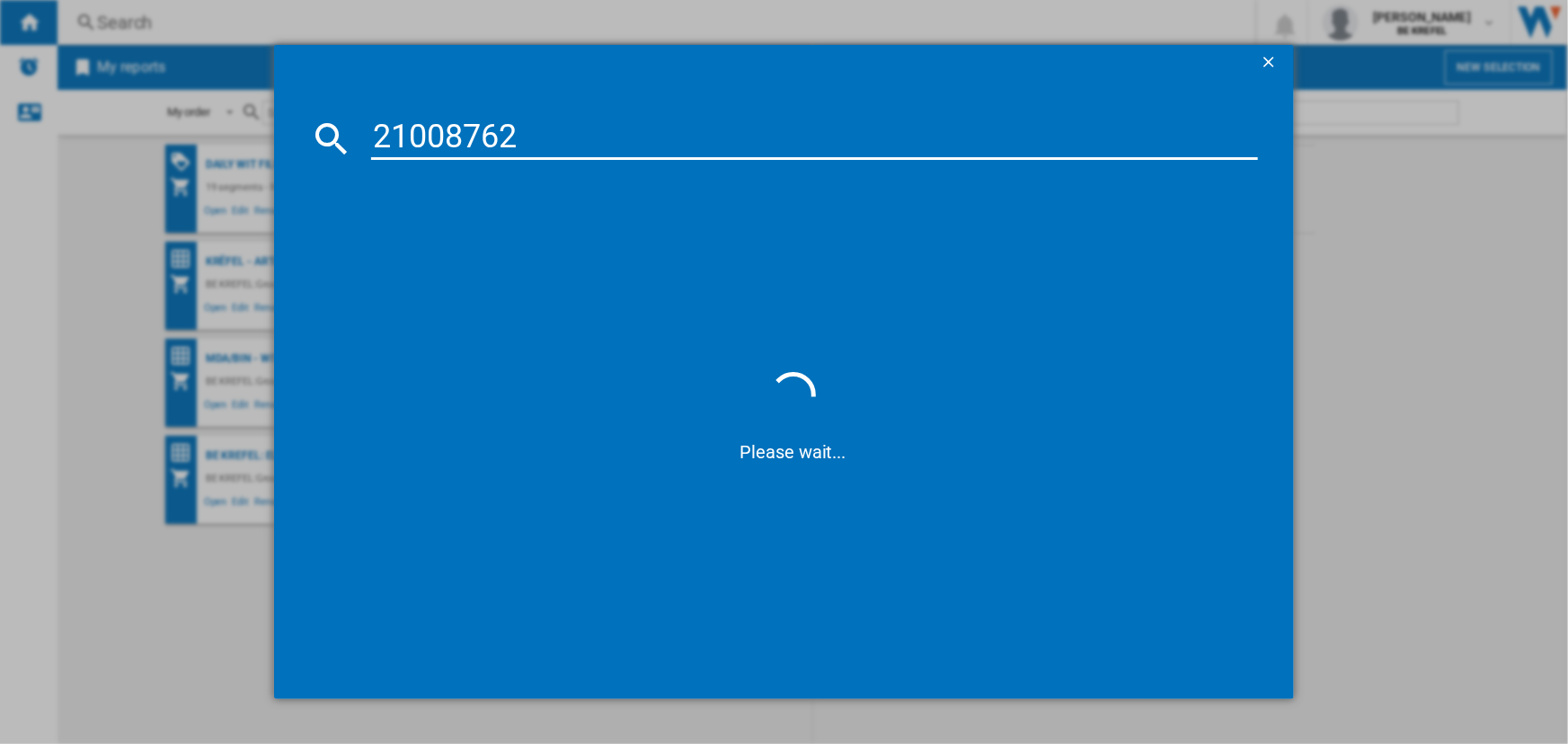
click at [553, 143] on input "21008762" at bounding box center [814, 138] width 886 height 43
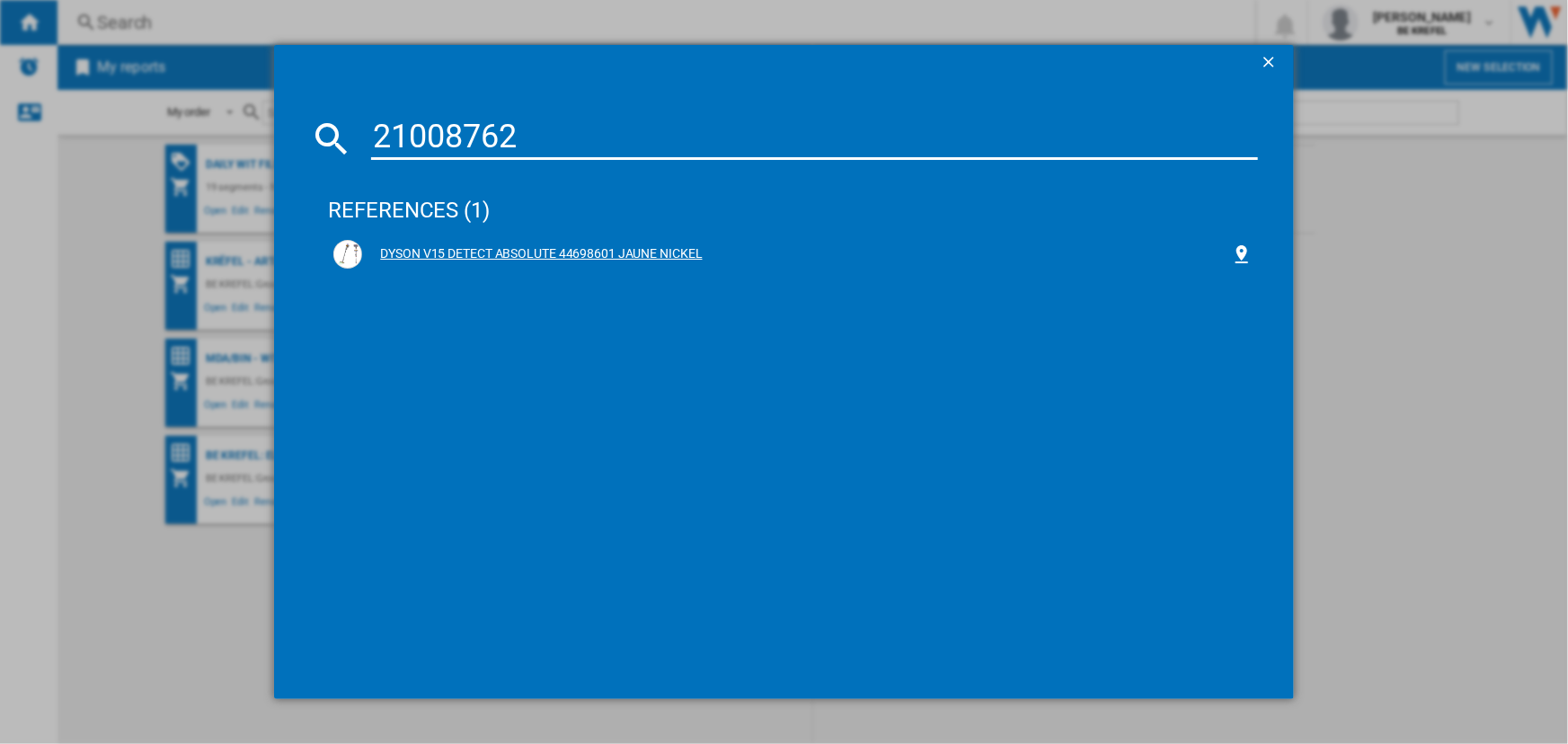
type input "21008762"
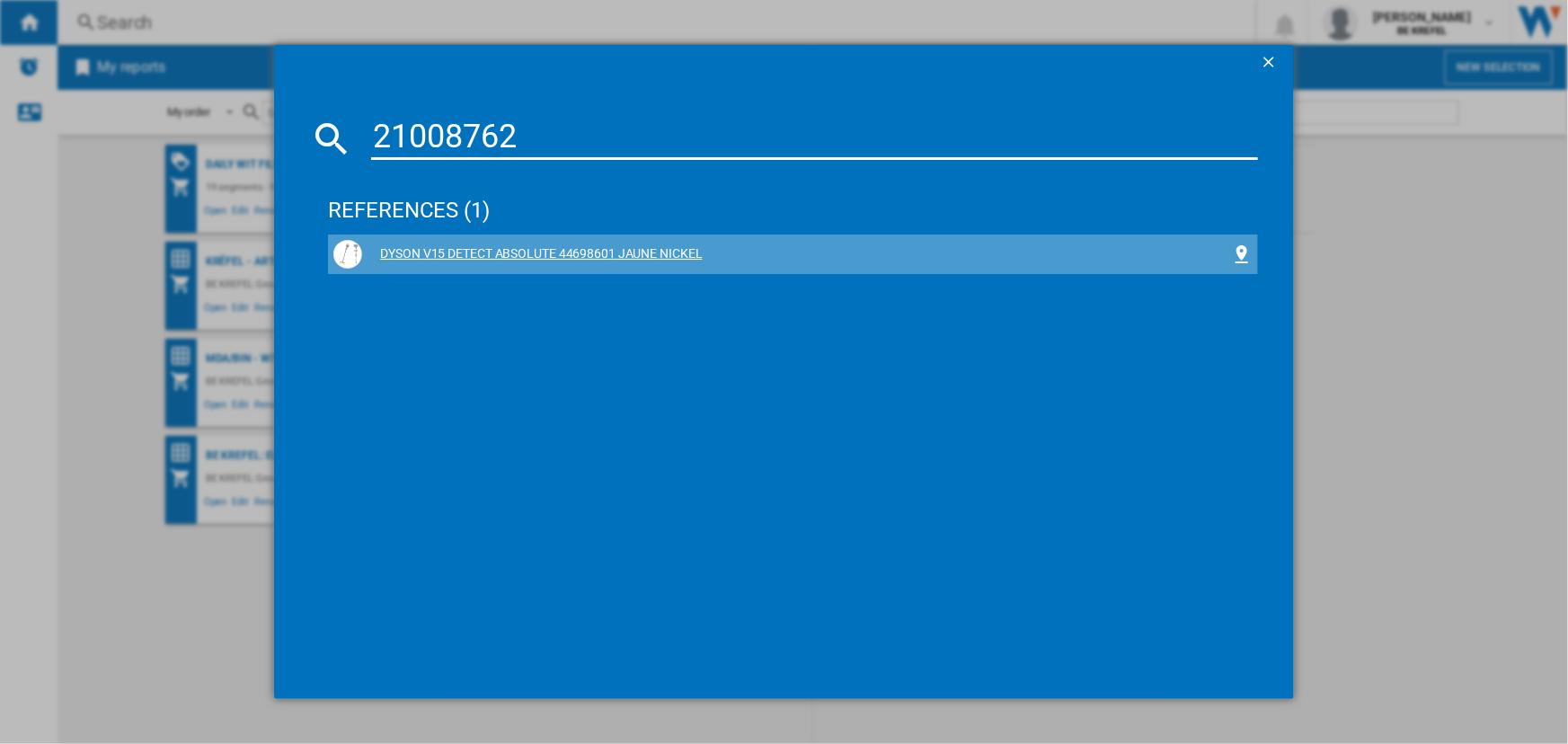
click at [442, 251] on div "DYSON V15 DETECT ABSOLUTE 44698601 JAUNE NICKEL" at bounding box center [795, 254] width 868 height 18
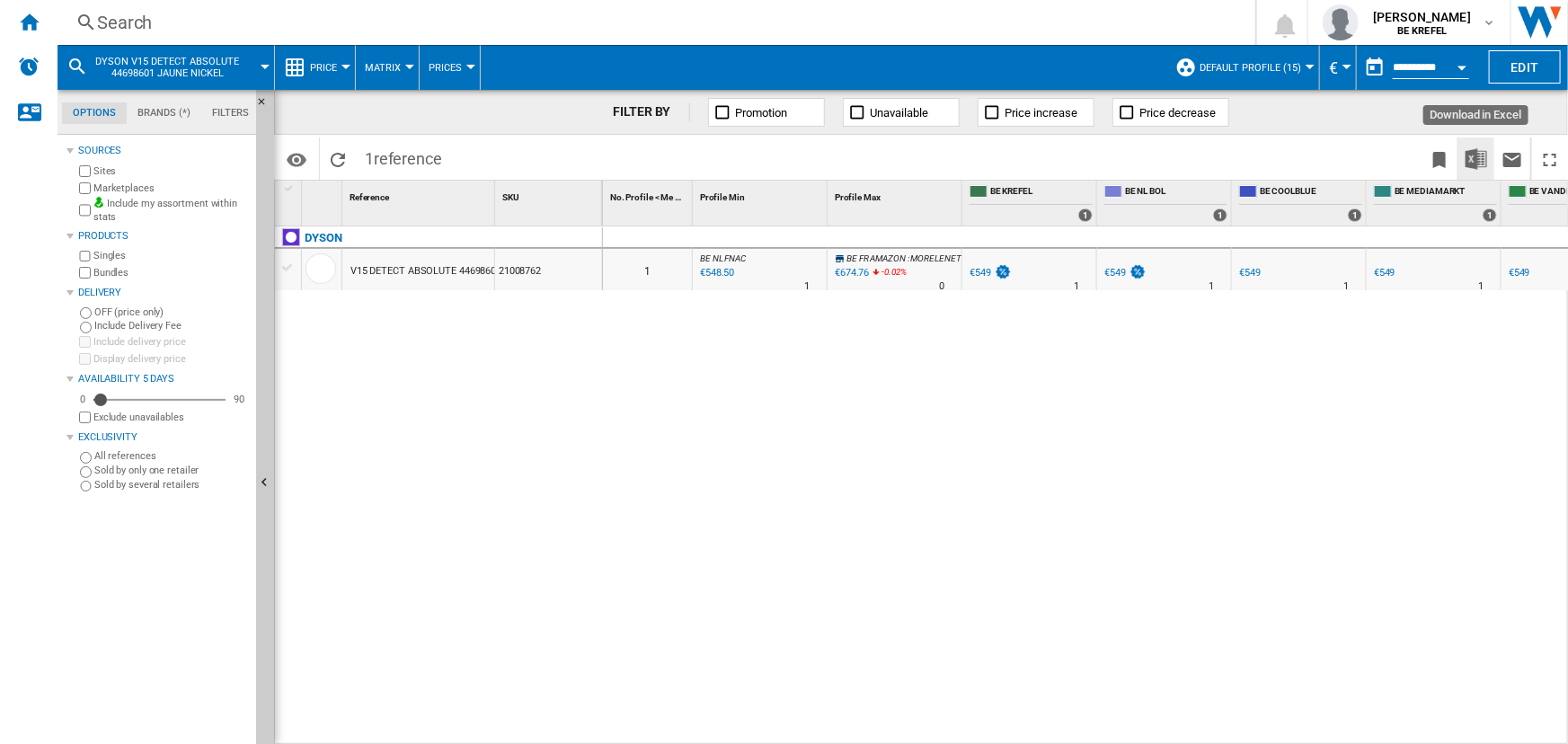
click at [1469, 165] on img "Download in Excel" at bounding box center [1476, 159] width 22 height 22
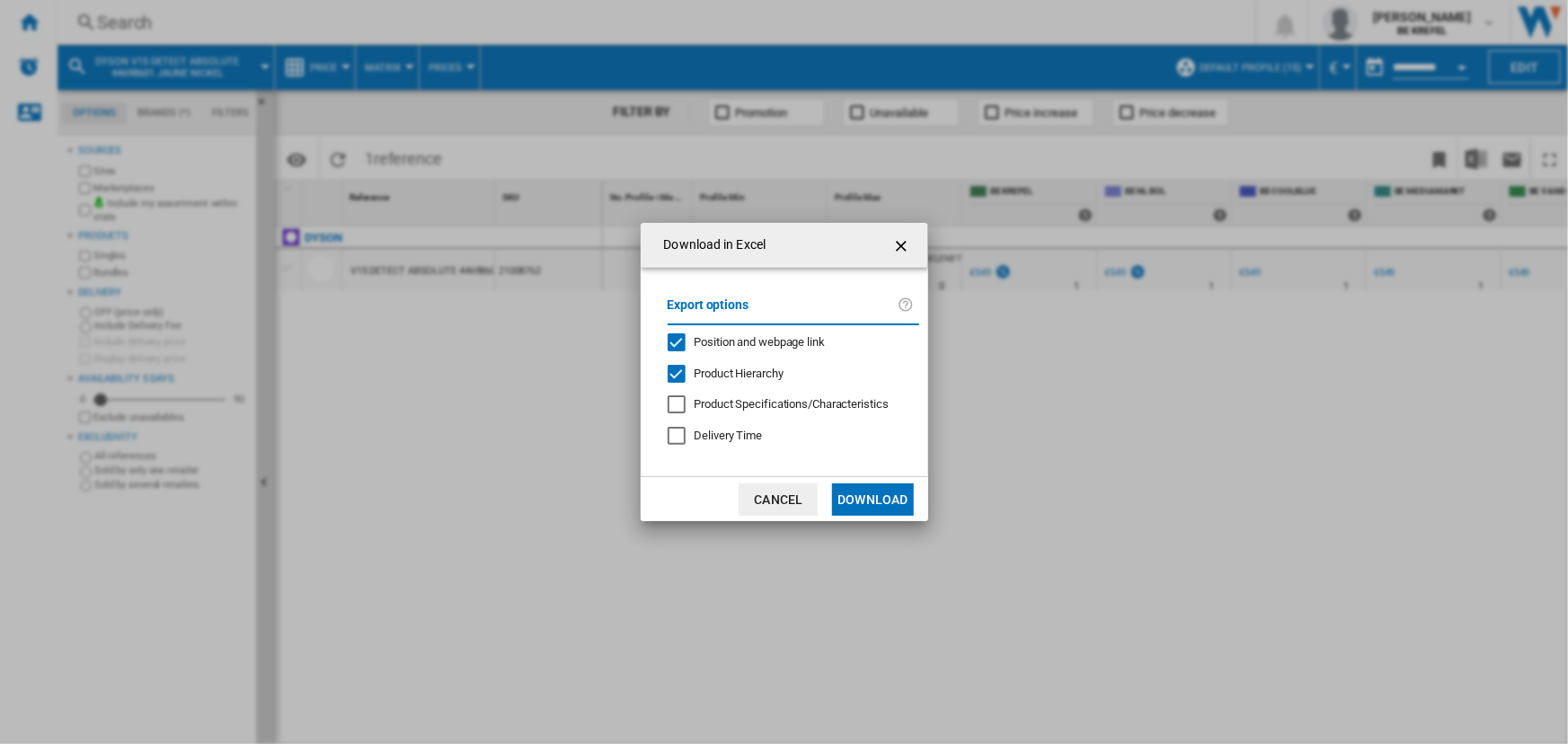
click at [1004, 461] on div "Download in Excel Export options Position and webpage link Product Hierarchy Pr…" at bounding box center [784, 372] width 1568 height 744
click at [899, 239] on ng-md-icon "getI18NText('BUTTONS.CLOSE_DIALOG')" at bounding box center [903, 246] width 22 height 22
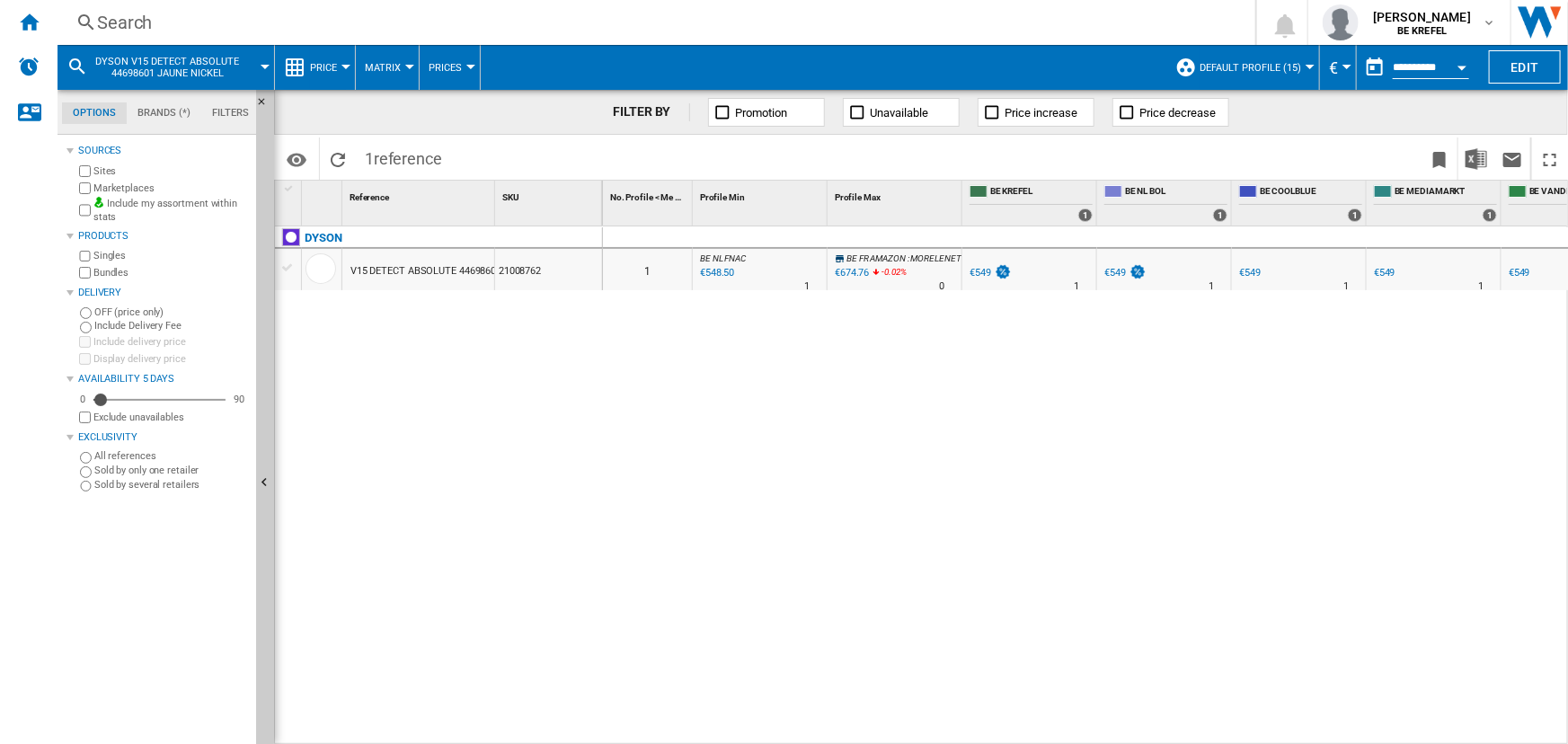
click at [319, 57] on button "Price" at bounding box center [328, 67] width 36 height 45
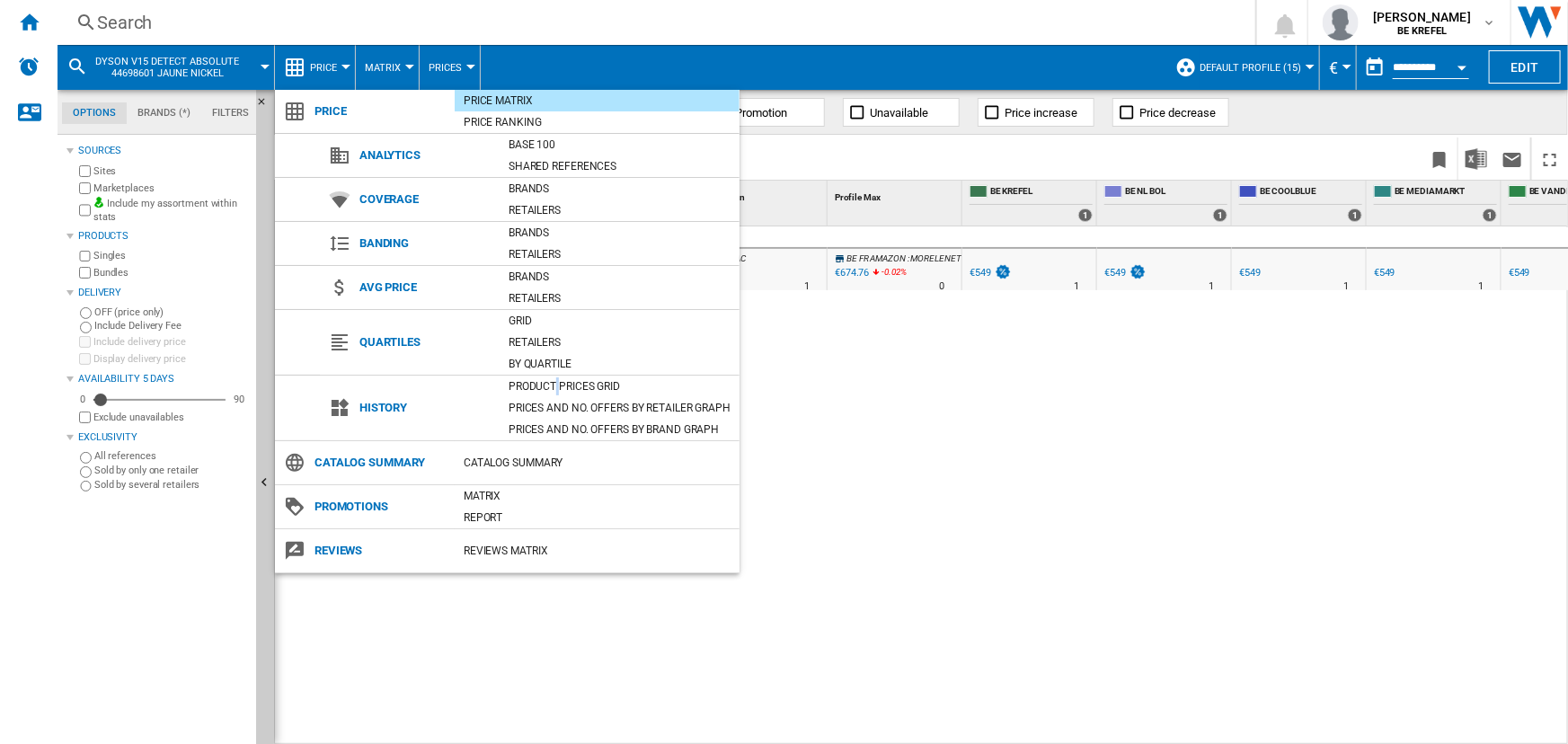
click at [557, 385] on div "Product prices grid" at bounding box center [620, 386] width 239 height 18
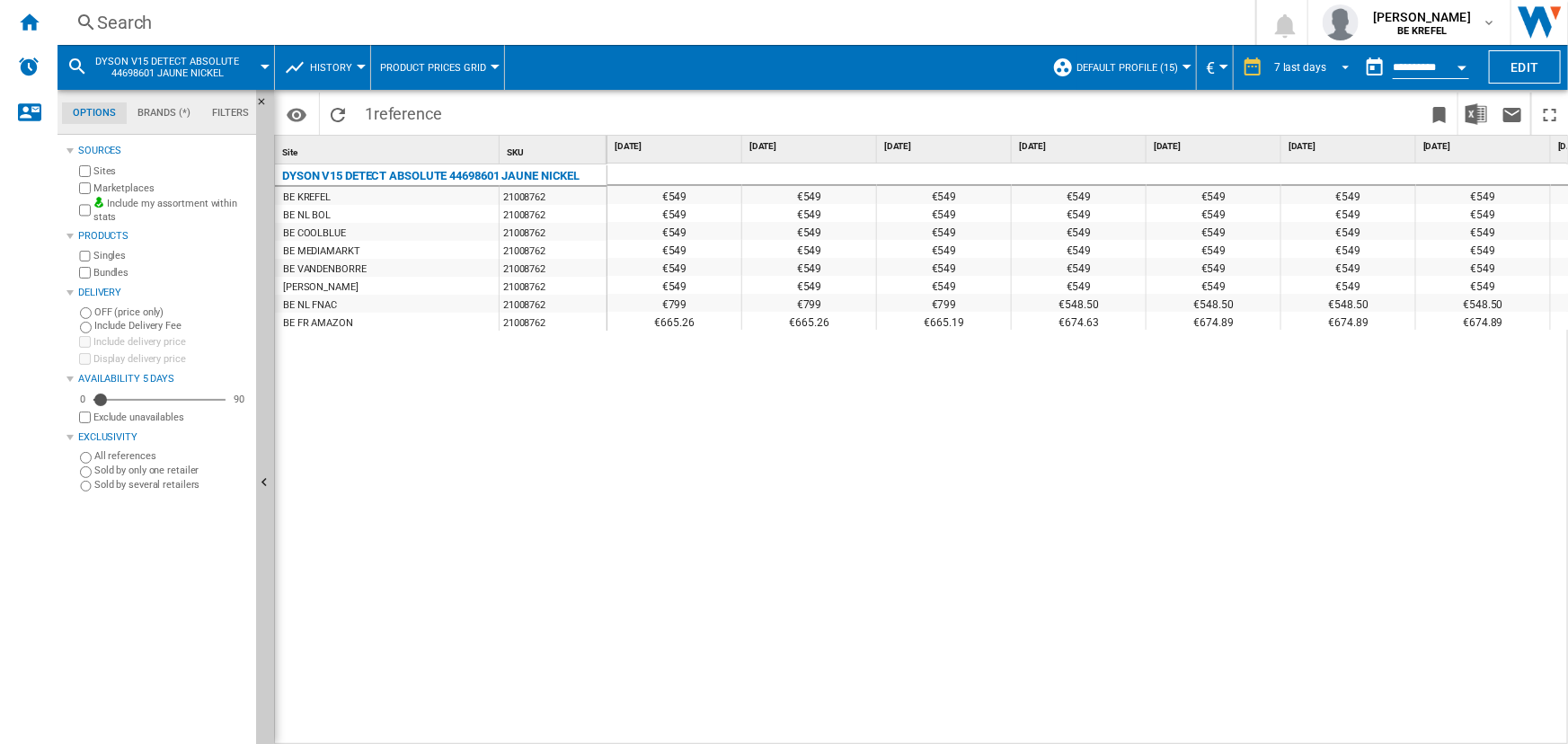
click at [1288, 72] on span "7 last days" at bounding box center [1300, 67] width 52 height 15
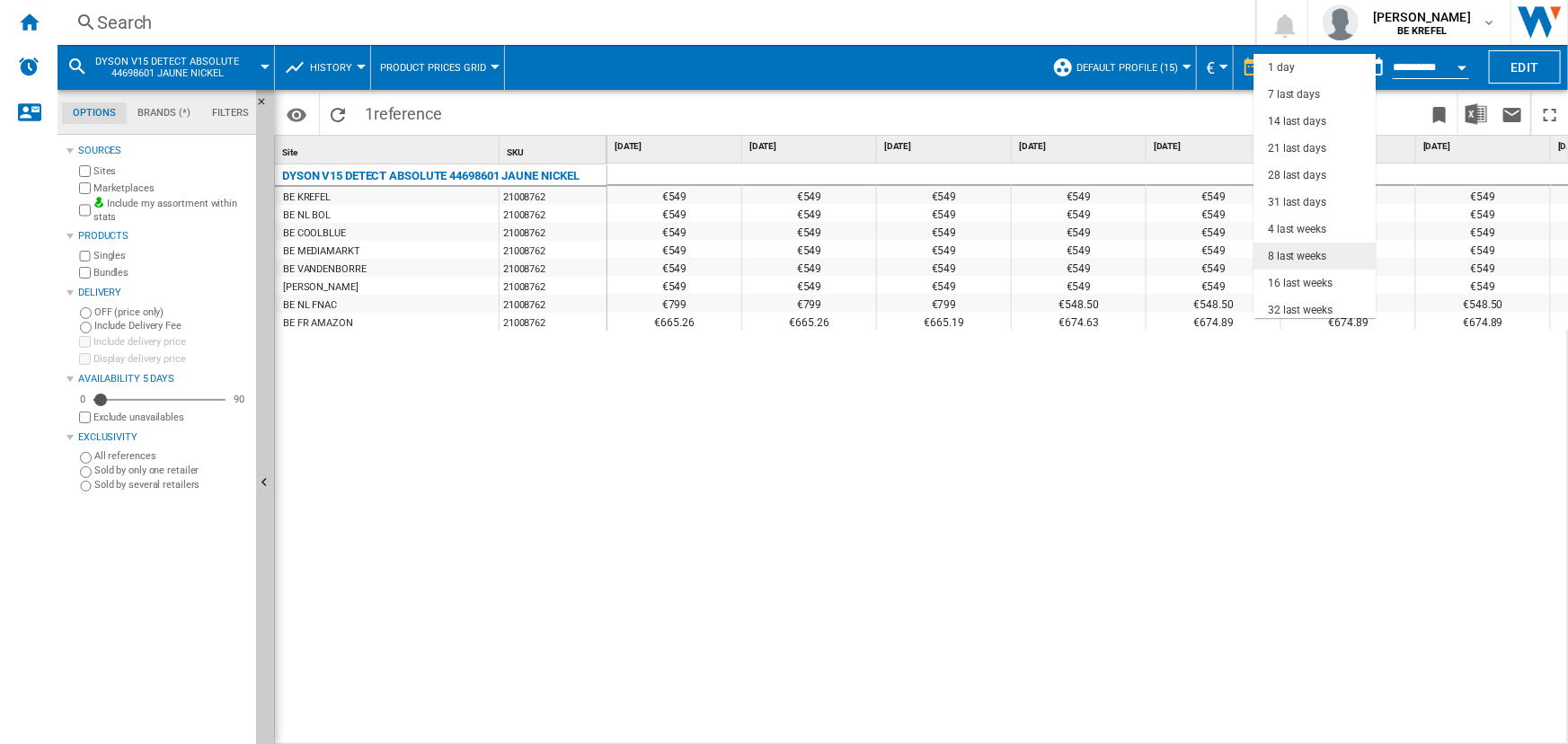
scroll to position [27, 0]
click at [1305, 180] on div "31 last days" at bounding box center [1296, 176] width 58 height 15
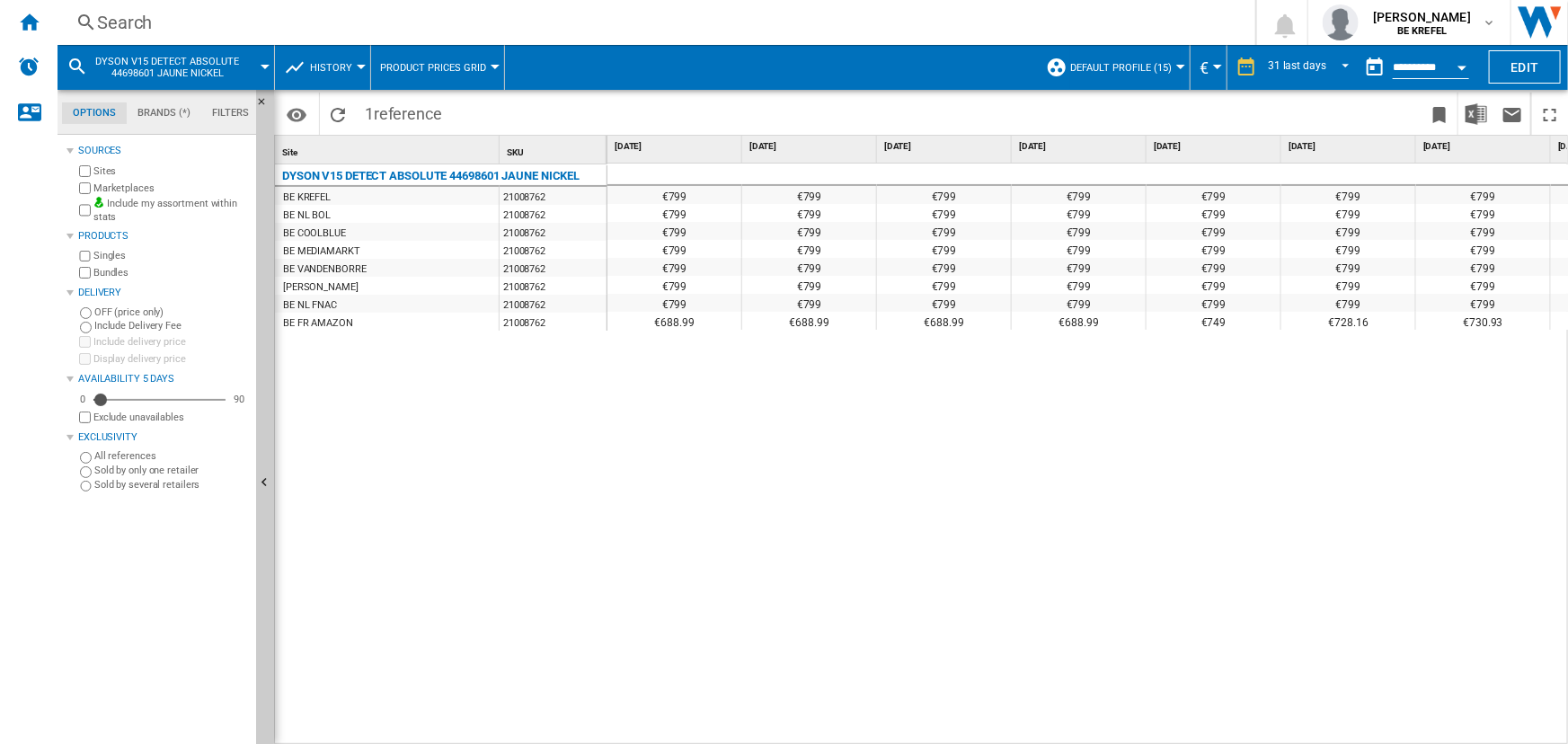
drag, startPoint x: 668, startPoint y: 254, endPoint x: 679, endPoint y: 260, distance: 12.5
click at [668, 253] on div "€799" at bounding box center [674, 248] width 134 height 18
click at [682, 332] on div "€799 €799 €799 €799 €799 €799 €799 €799 €799 €799 €799 €799 €799 €799 €799 €799…" at bounding box center [1088, 454] width 963 height 582
drag, startPoint x: 661, startPoint y: 266, endPoint x: 693, endPoint y: 269, distance: 32.1
click at [693, 269] on div "€799" at bounding box center [674, 266] width 134 height 18
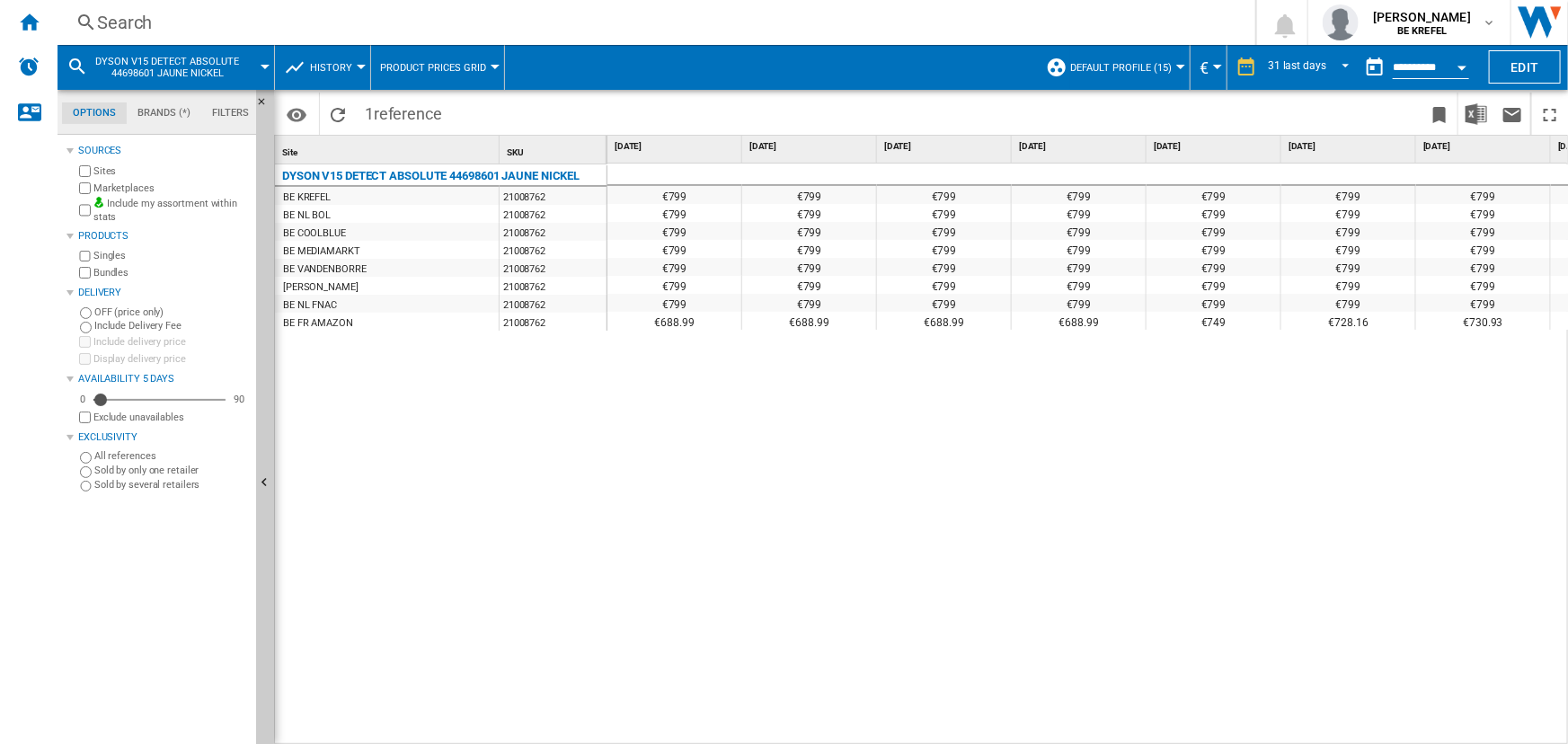
drag, startPoint x: 671, startPoint y: 217, endPoint x: 663, endPoint y: 211, distance: 10.0
click at [668, 214] on div "€799" at bounding box center [674, 213] width 134 height 18
click at [757, 204] on div "€799" at bounding box center [809, 213] width 134 height 18
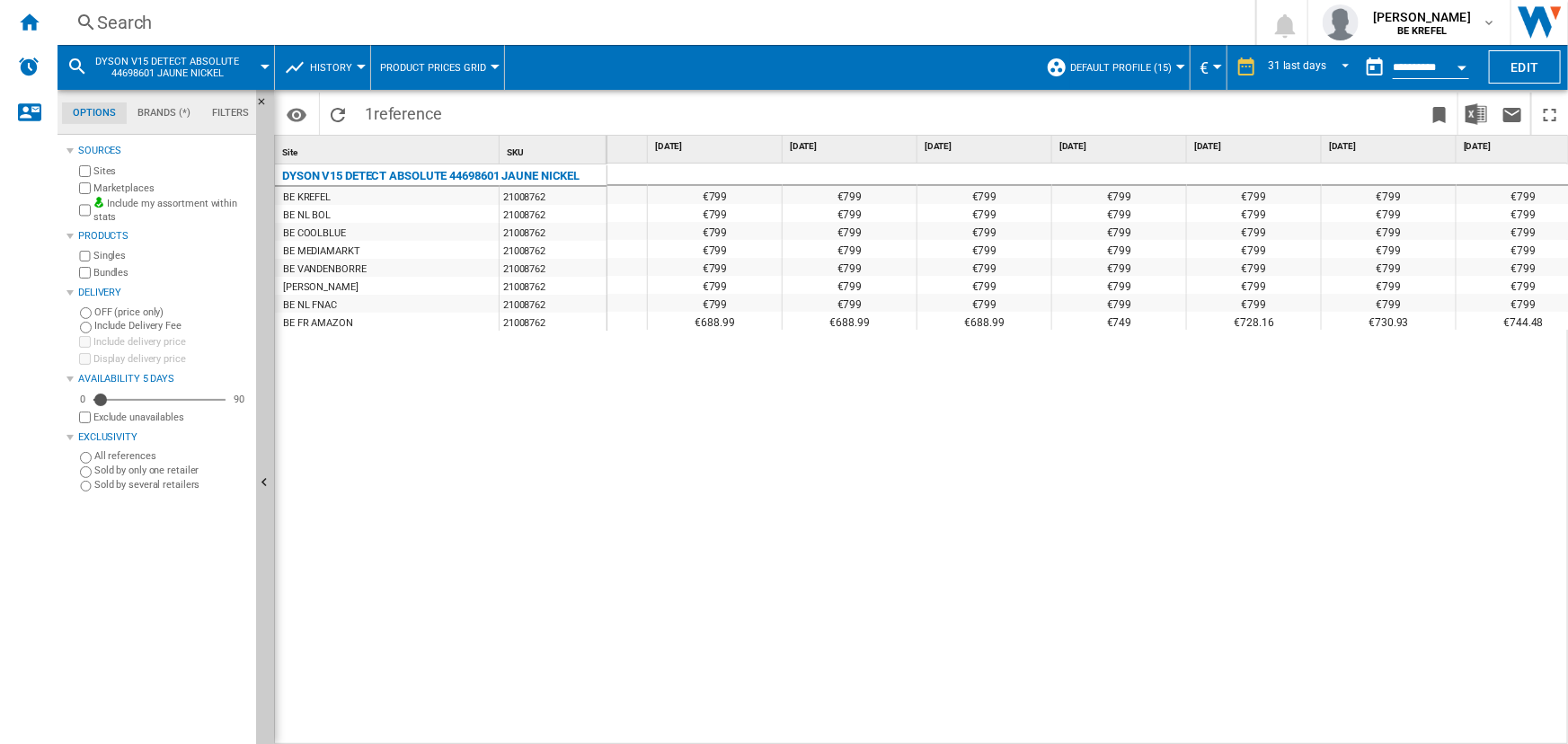
click at [653, 532] on div "€799 €799 €799 €799 €799 €799 €799 €799 €799 €799 €799 €799 €799 €799 €799 €799…" at bounding box center [1088, 454] width 963 height 582
